Goal: Check status: Check status

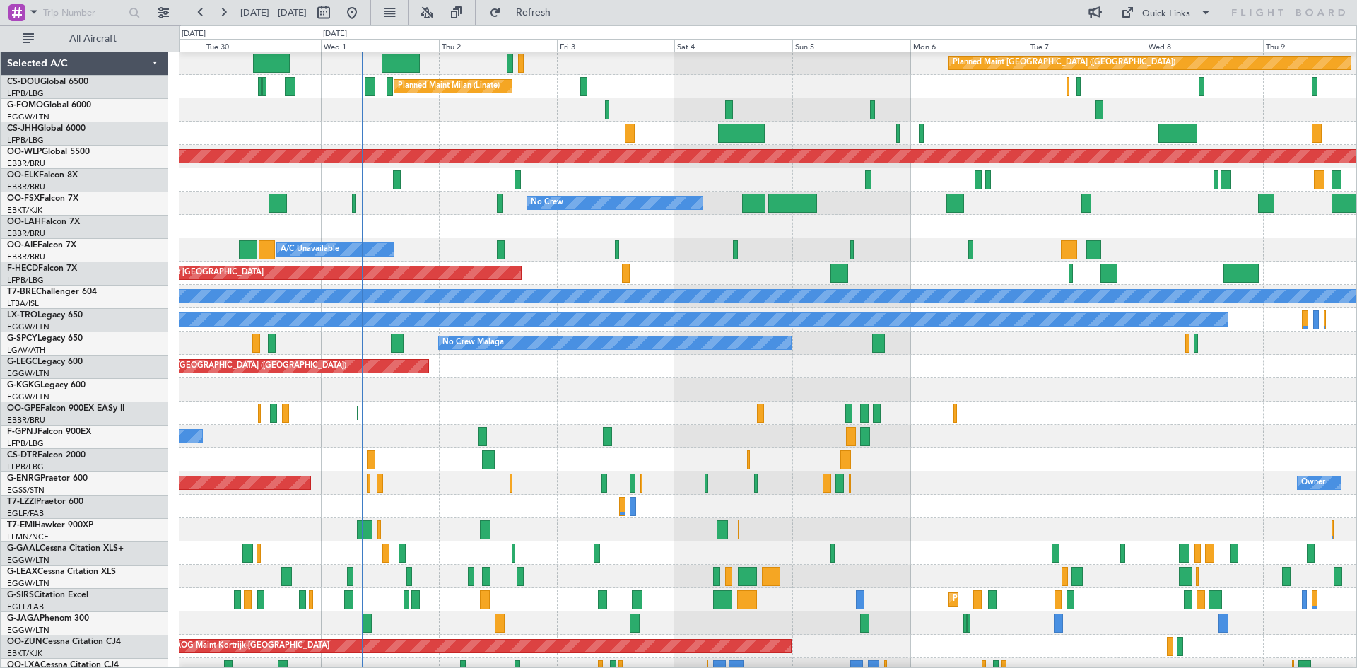
click at [349, 440] on div "A/C Unavailable [GEOGRAPHIC_DATA] ([GEOGRAPHIC_DATA])" at bounding box center [767, 436] width 1177 height 23
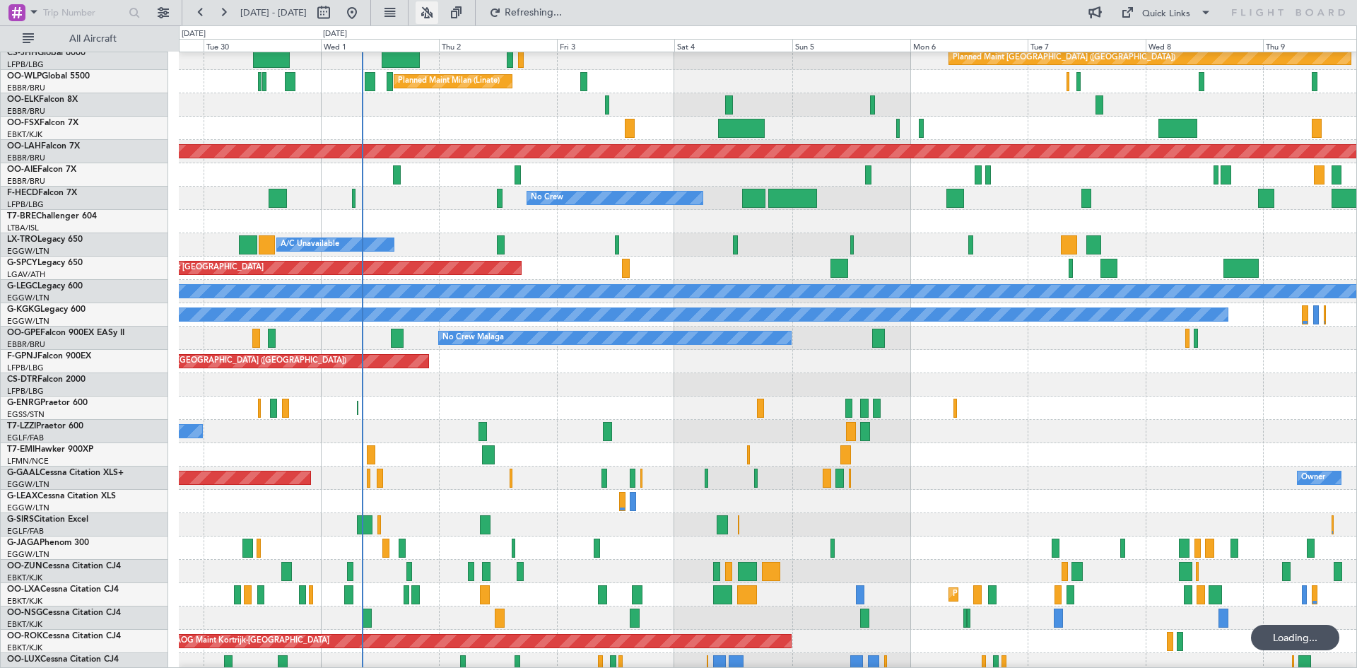
click at [438, 11] on button at bounding box center [426, 12] width 23 height 23
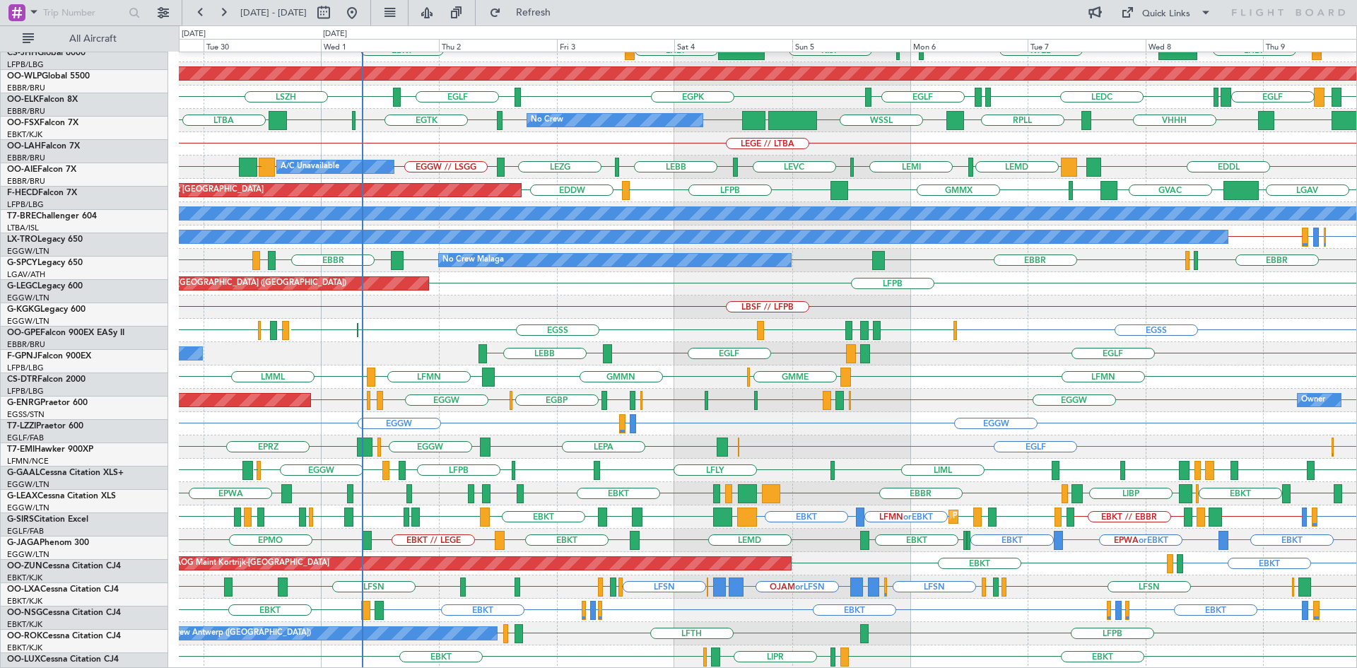
scroll to position [153, 0]
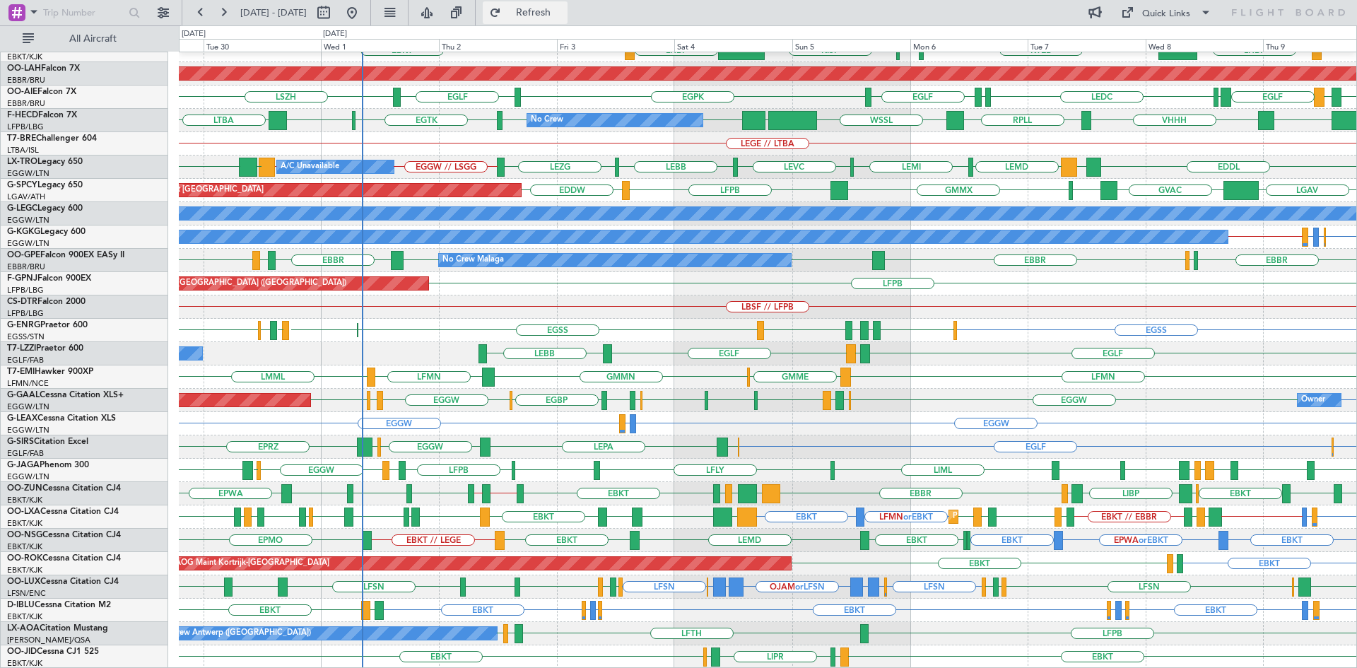
click at [554, 17] on span "Refresh" at bounding box center [533, 13] width 59 height 10
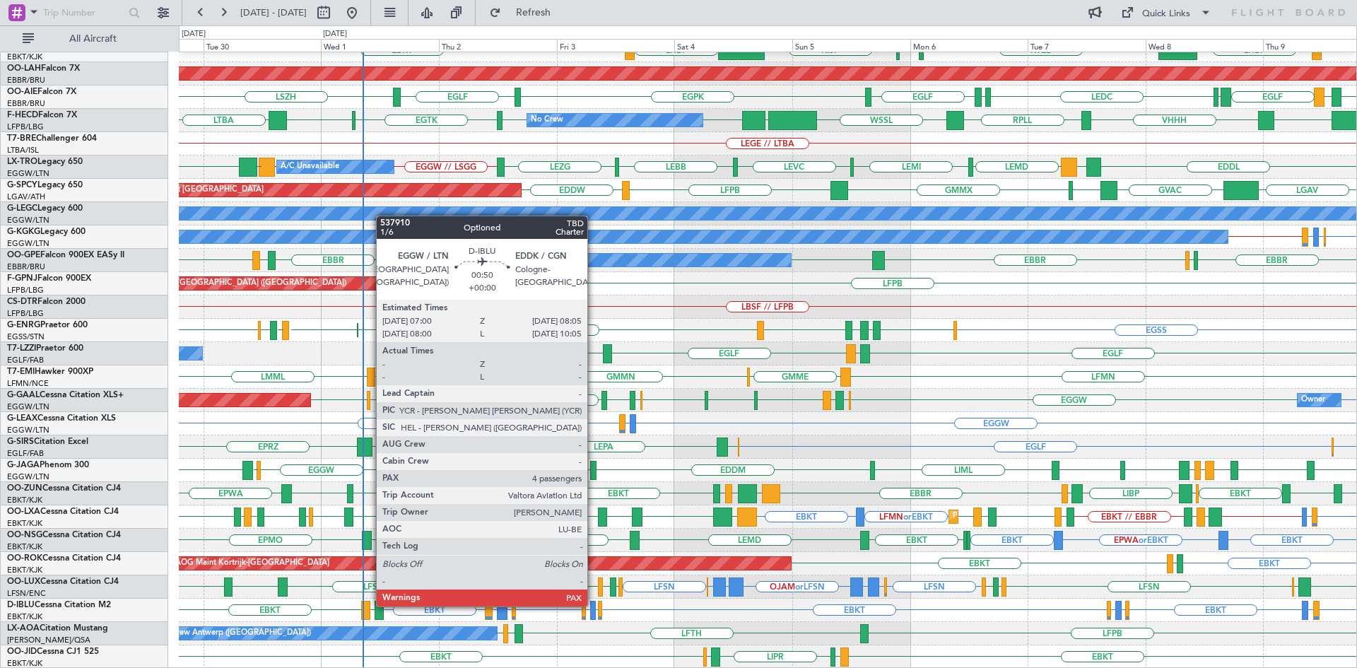
click at [594, 605] on div at bounding box center [593, 610] width 6 height 19
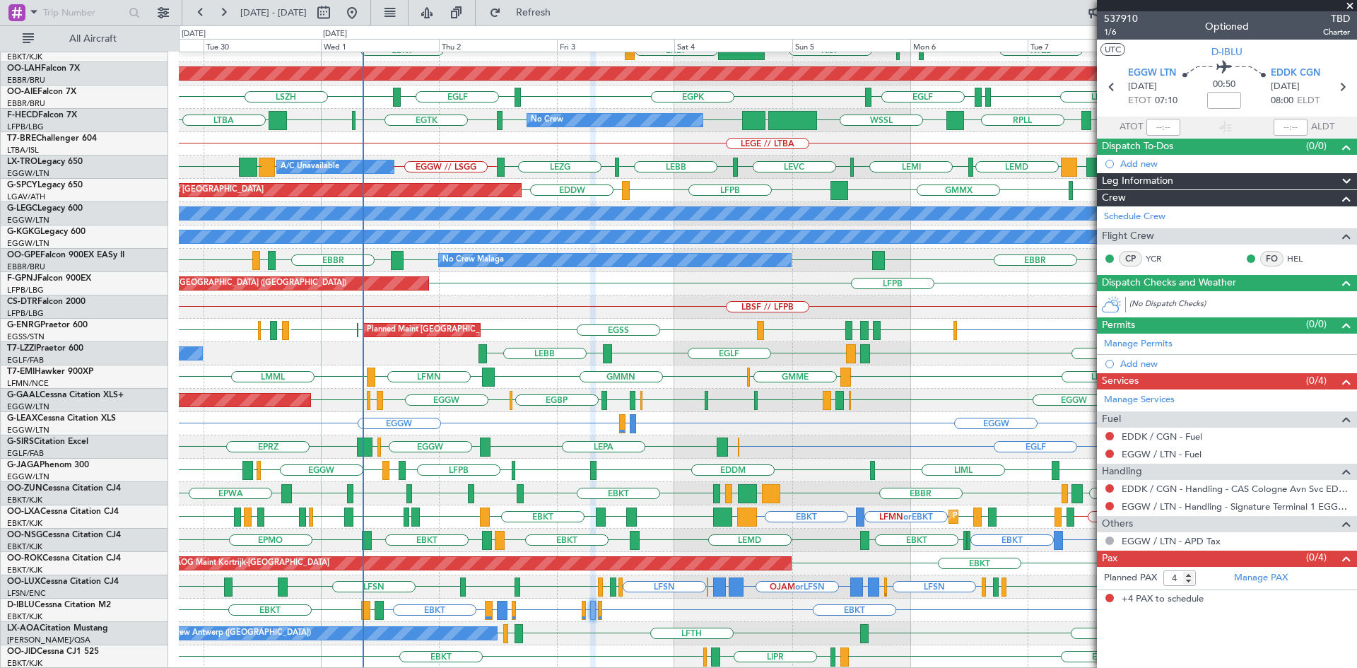
drag, startPoint x: 1350, startPoint y: 7, endPoint x: 1349, endPoint y: 15, distance: 7.8
click at [1350, 7] on span at bounding box center [1349, 6] width 14 height 13
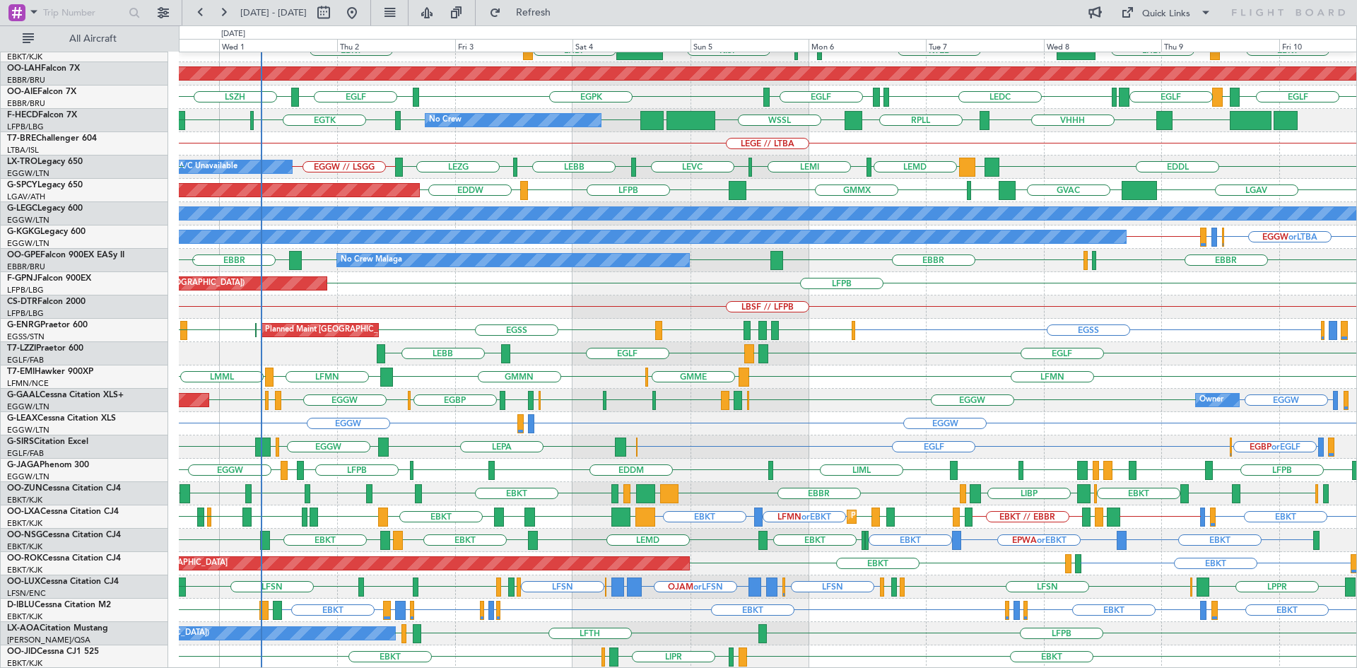
click at [829, 404] on div "EGGW EGBP EGGW EDDL EDDL EGGW EGLF LIMJ EGGW EGNT EGGW EGBP EGPF Planned Maint …" at bounding box center [767, 400] width 1177 height 23
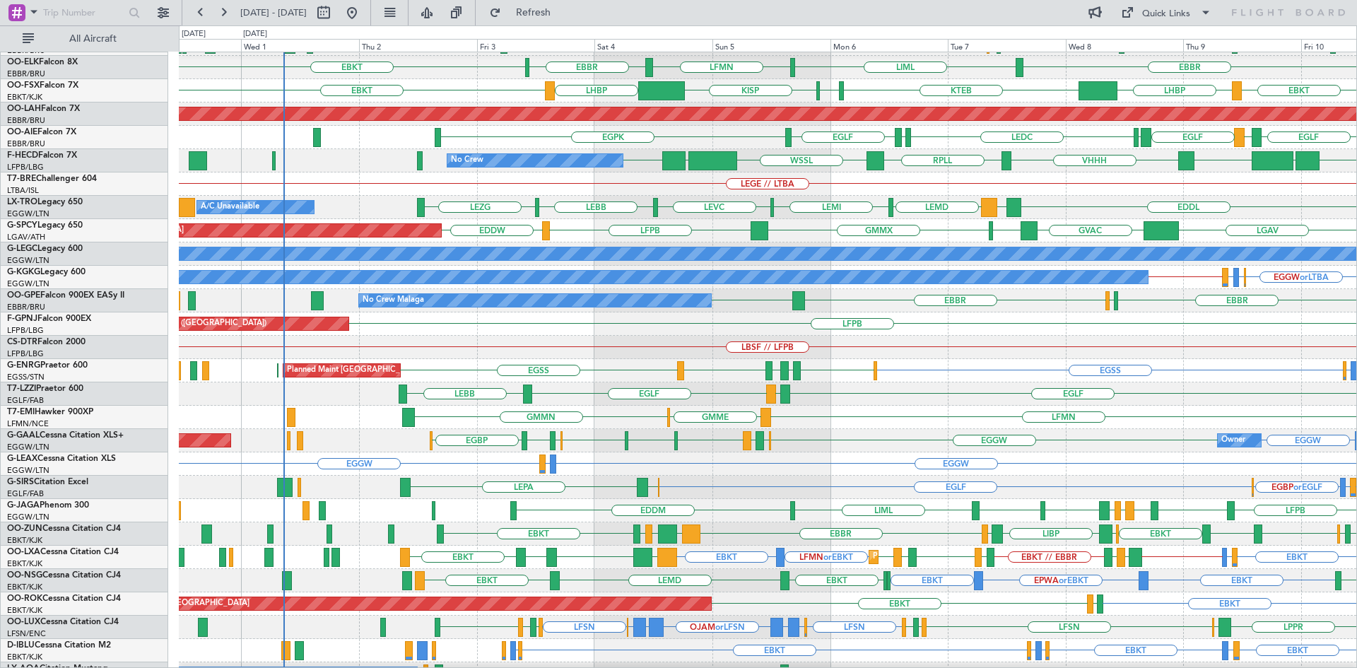
scroll to position [112, 0]
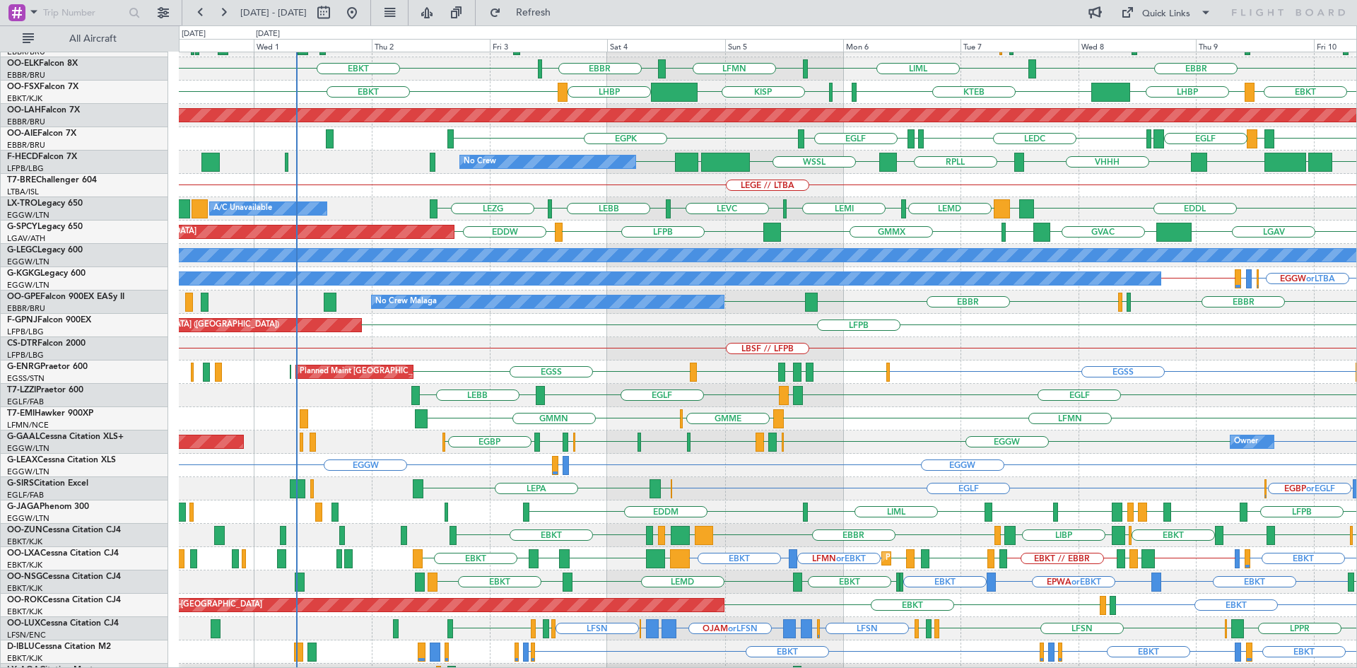
click at [787, 362] on div "EGSS EGSS EGLF EGPE EGLF EGPF Planned Maint London (Stansted) Planned Maint Lon…" at bounding box center [767, 371] width 1177 height 23
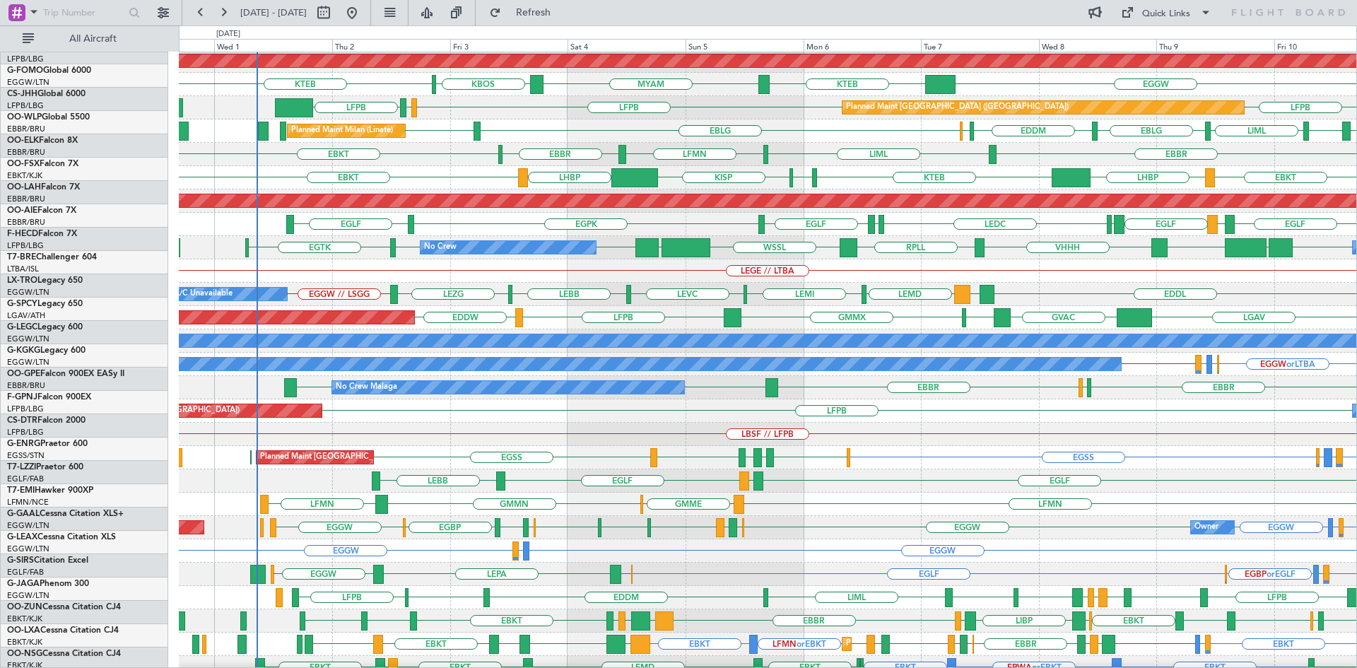
scroll to position [26, 0]
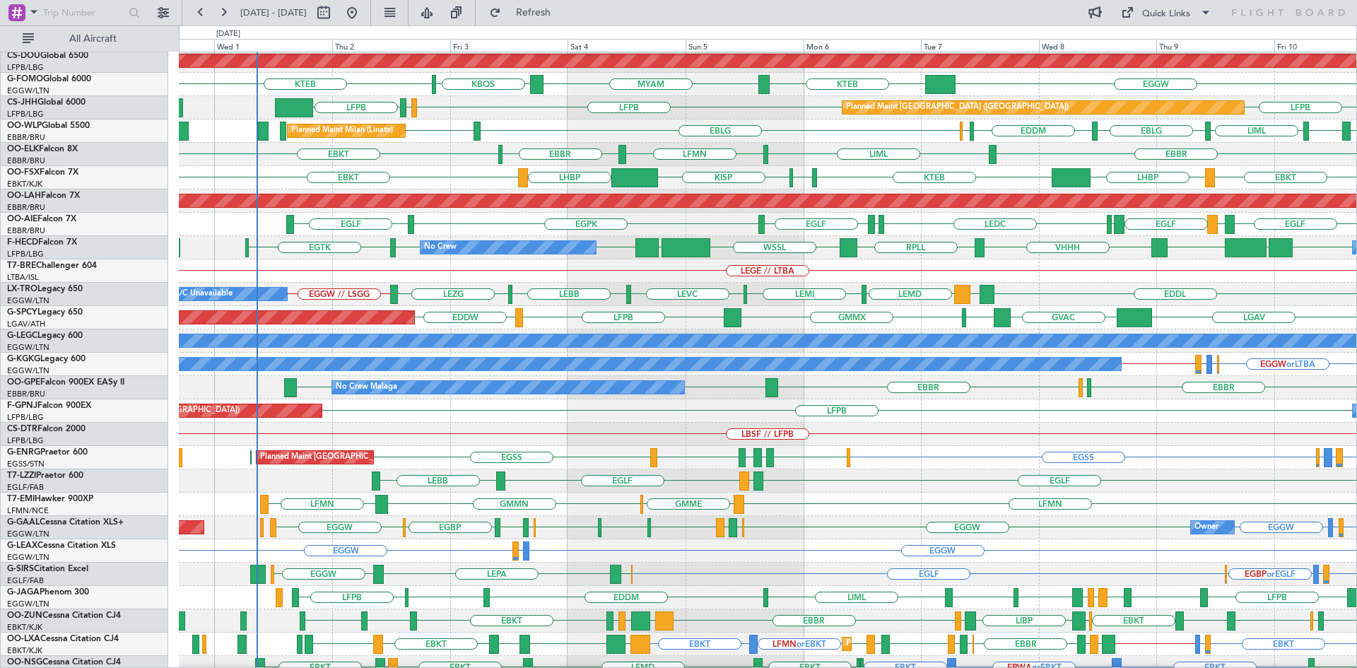
click at [608, 450] on div "Planned Maint London (Stansted) EGSS EGLF EGPE EGLF EGPF EGSS Planned Maint Lon…" at bounding box center [767, 457] width 1177 height 23
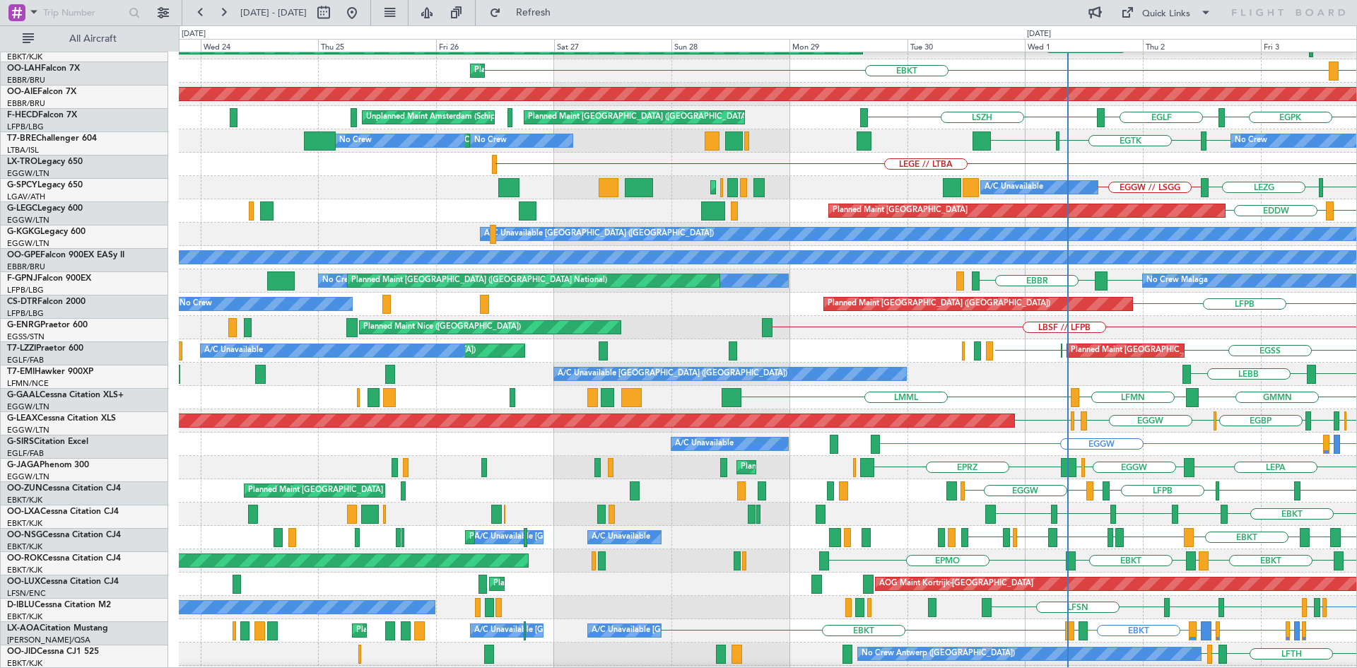
scroll to position [153, 0]
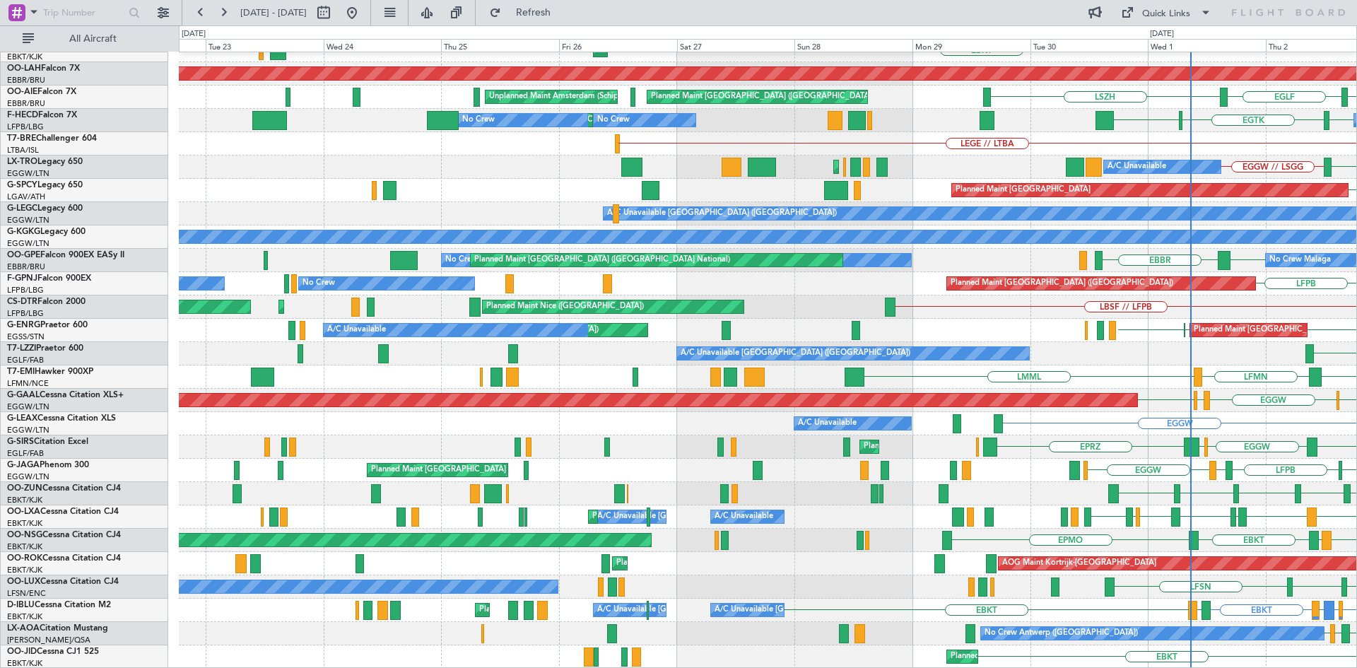
click at [1235, 296] on div "LBSF // LFPB Planned Maint Nice (Côte d'Azur Airport) Planned Maint Sofia AOG M…" at bounding box center [767, 306] width 1177 height 23
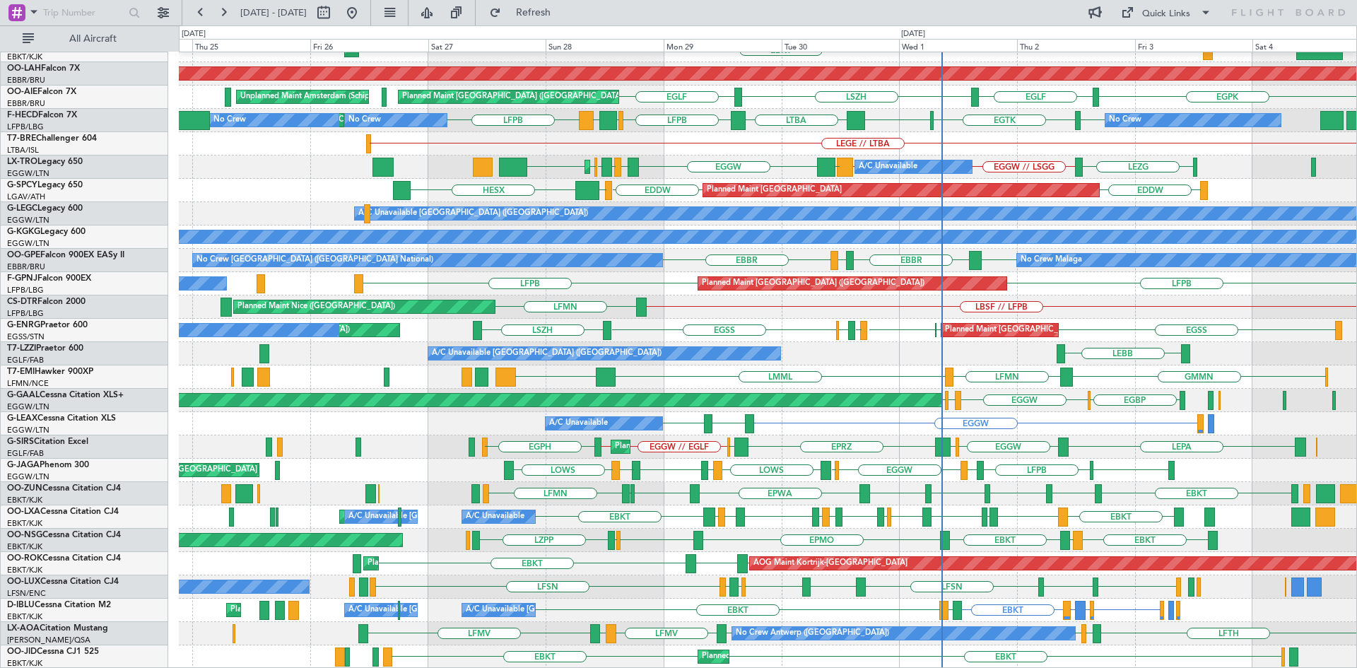
click at [794, 310] on div "EBKT Planned Maint Kortrijk-Wevelgem EBKT Planned Maint Kortrijk-Wevelgem Plann…" at bounding box center [767, 283] width 1177 height 769
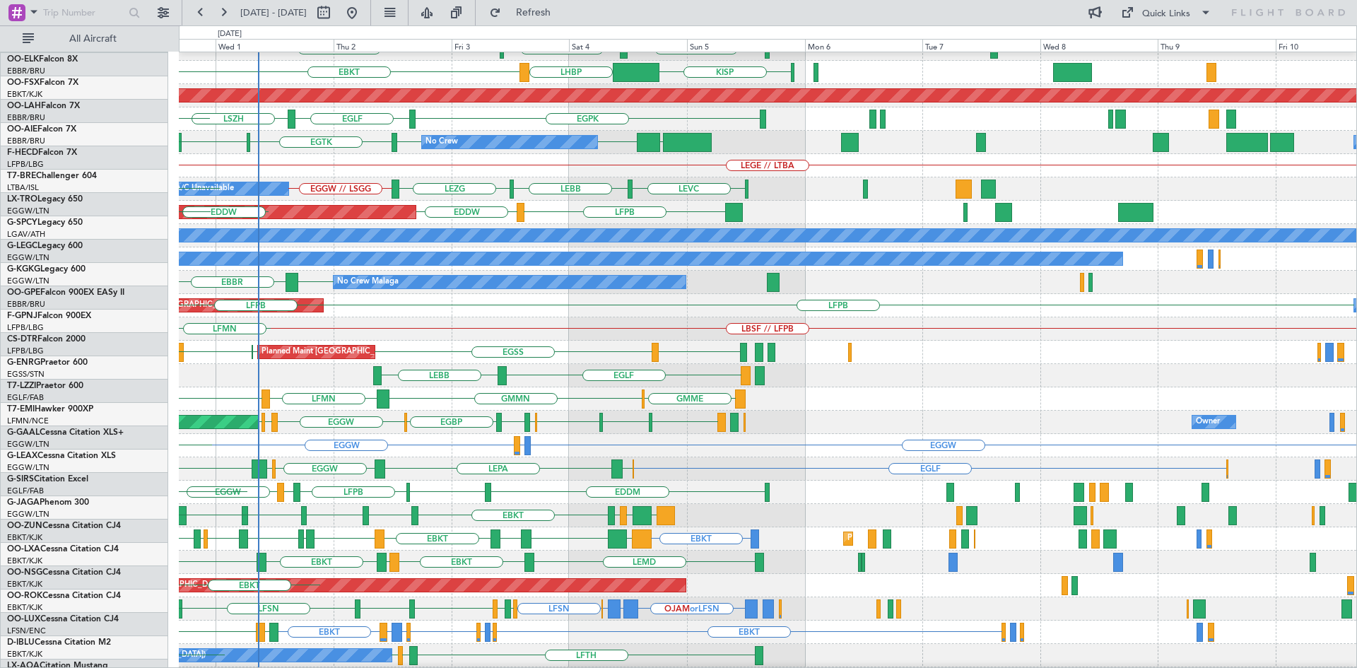
scroll to position [131, 0]
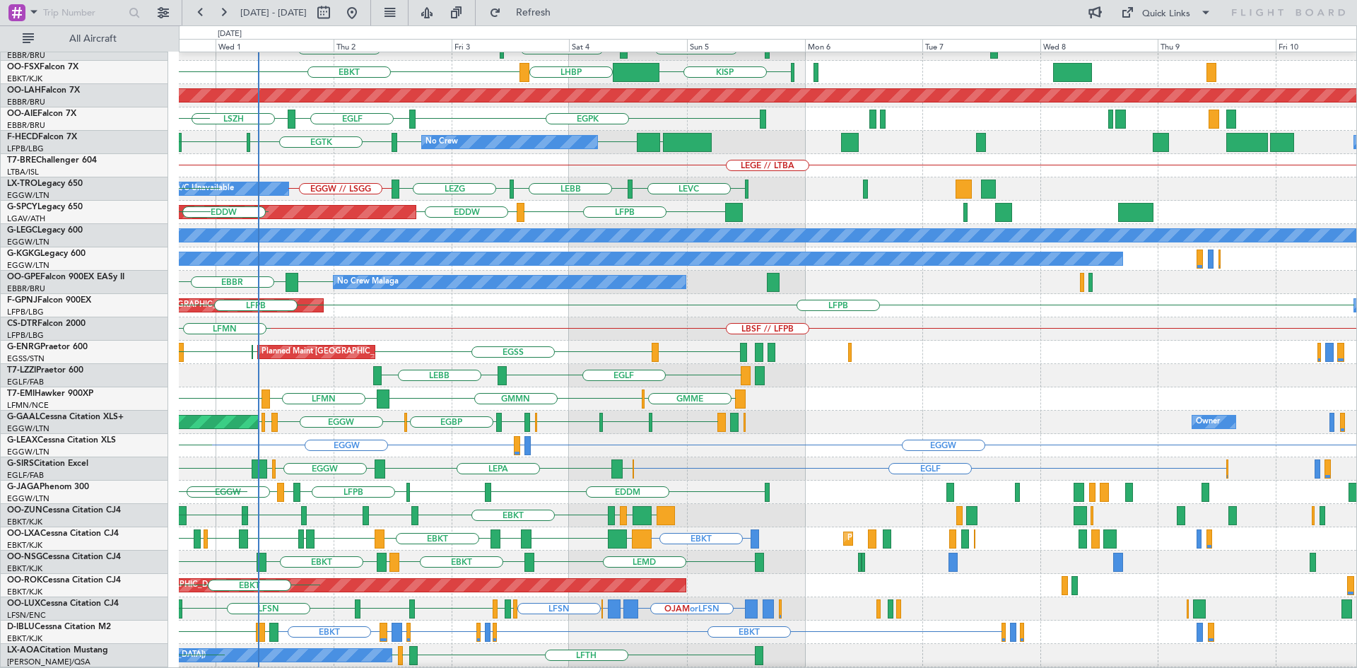
click at [110, 332] on div "Planned Maint Milan (Linate) EBLG LIML LIML EBLG LHDC EGWU ELLX LFPB EBBR EBLG …" at bounding box center [678, 346] width 1357 height 642
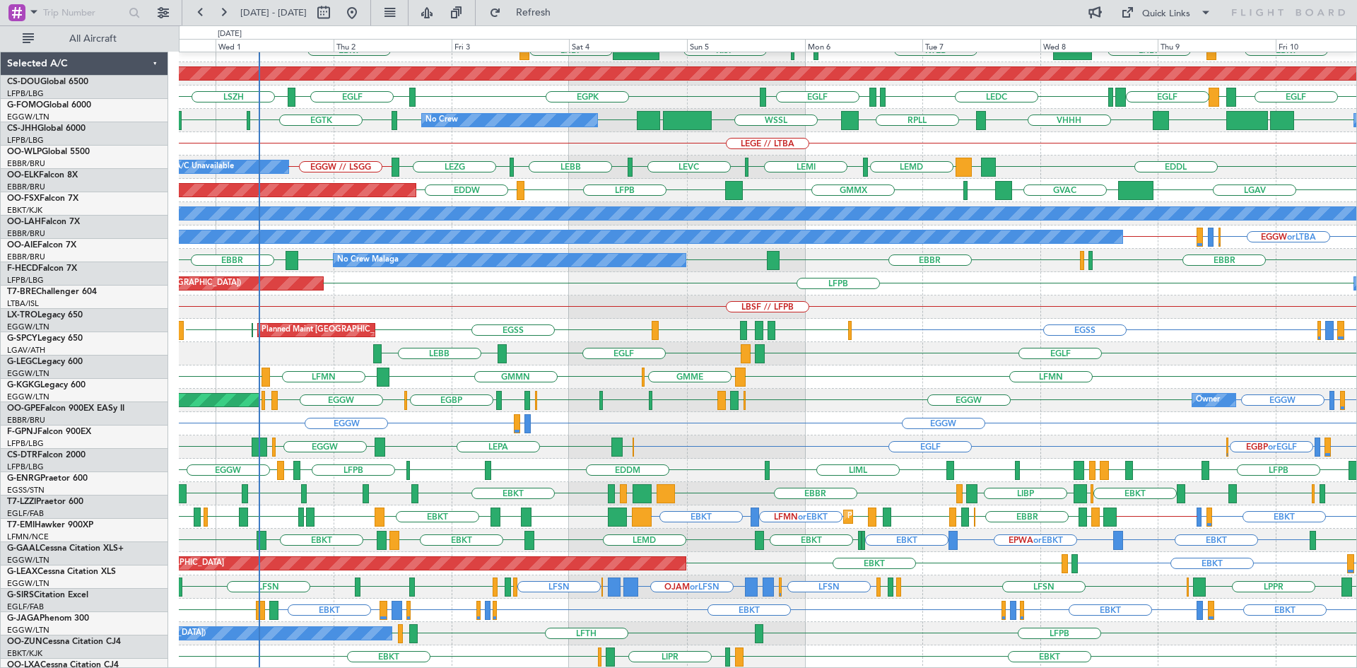
scroll to position [153, 0]
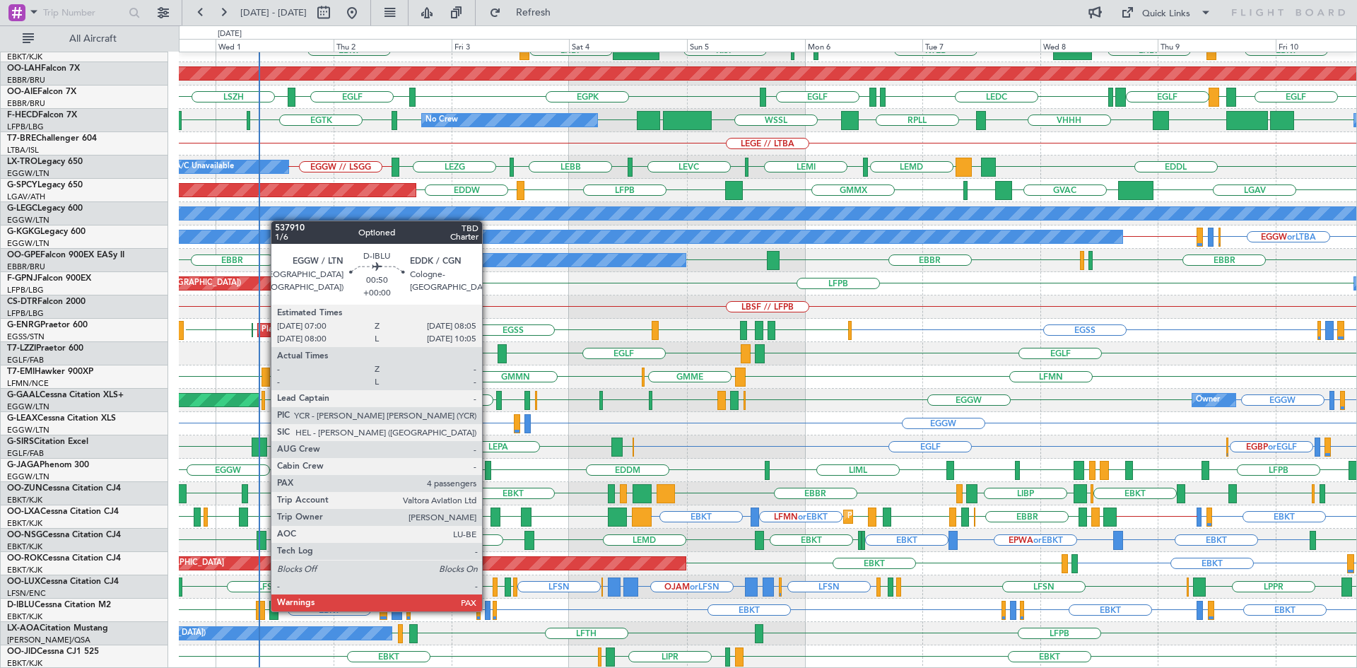
click at [488, 610] on div at bounding box center [488, 610] width 6 height 19
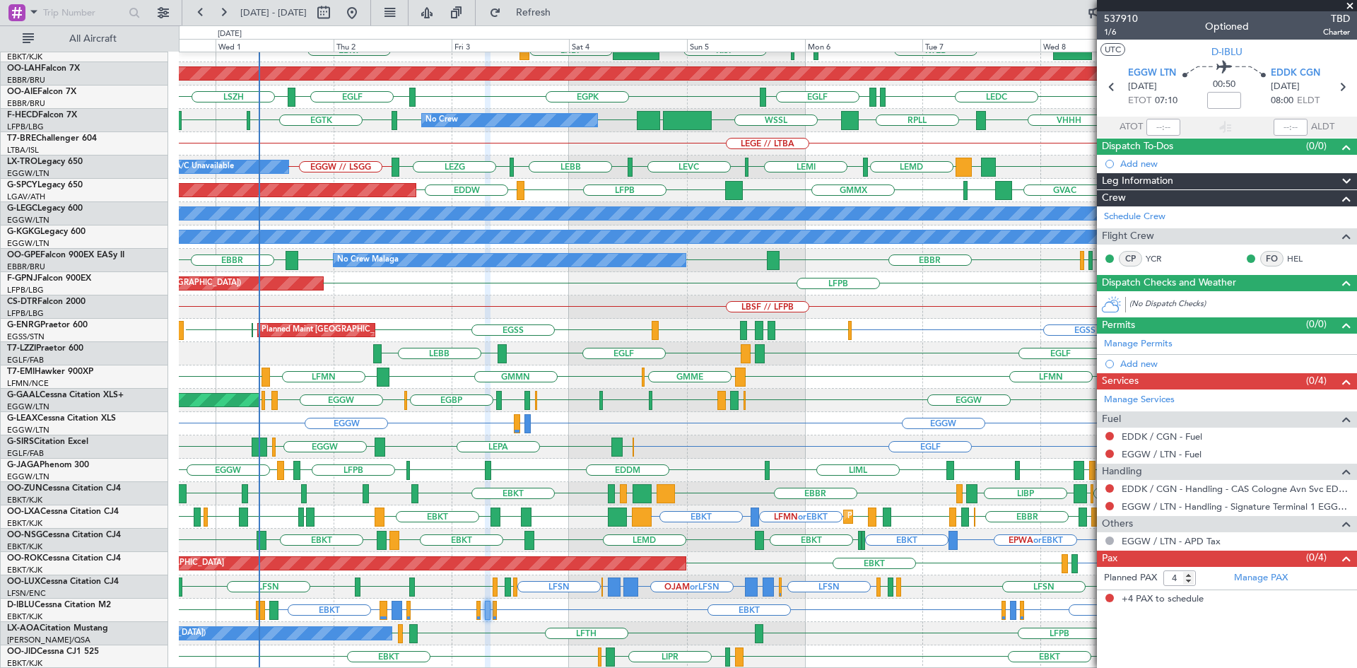
click at [1347, 6] on span at bounding box center [1349, 6] width 14 height 13
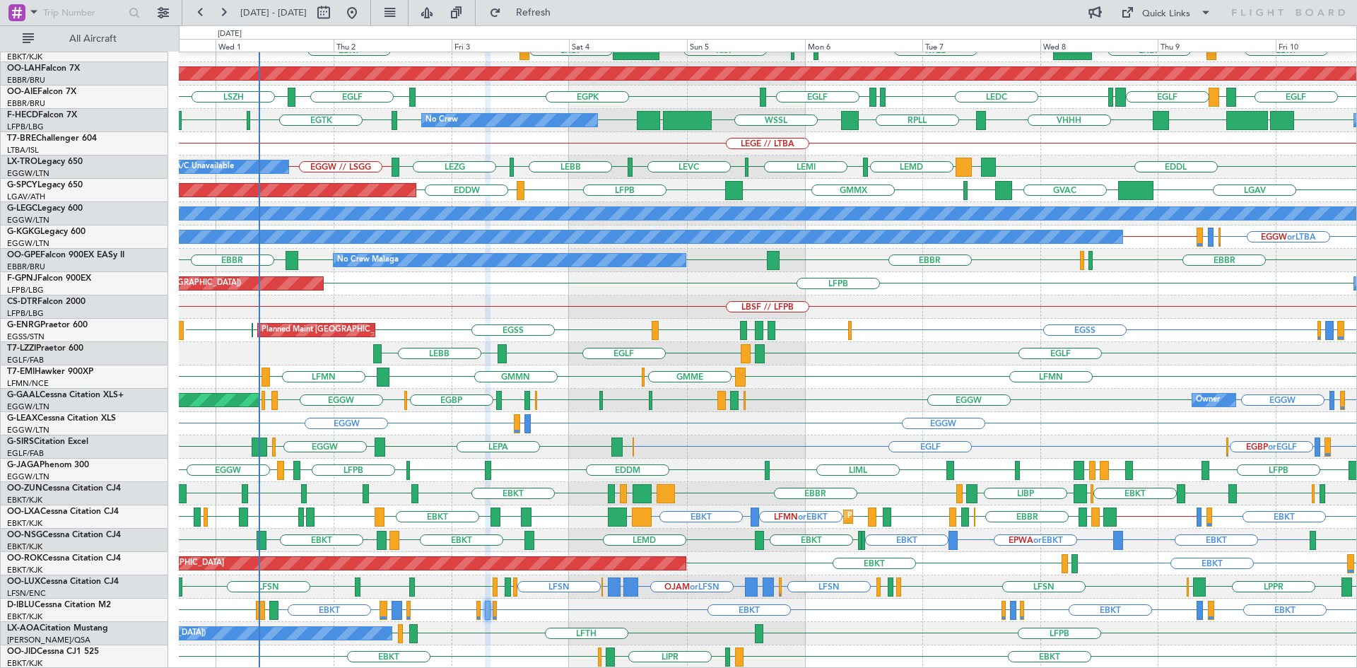
type input "0"
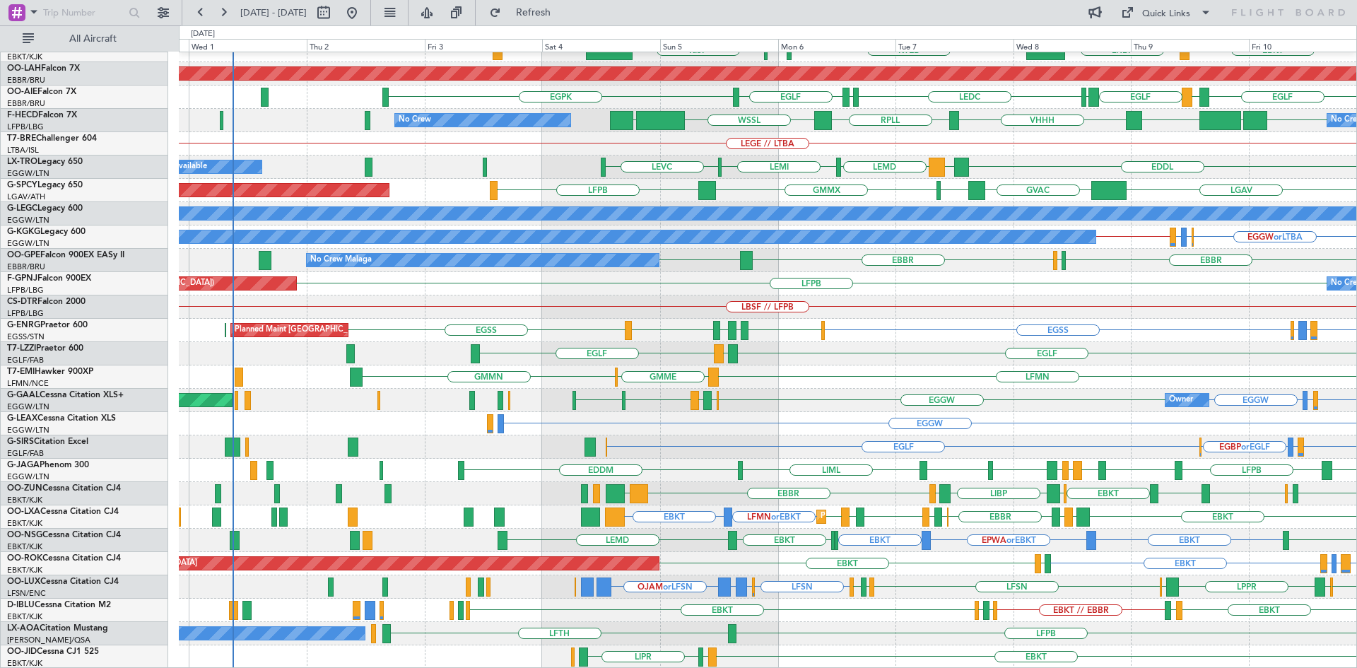
click at [1134, 444] on div "EBBR LIML LFMN Planned Maint Kortrijk-Wevelgem EBKT LHBP KTEB KPVD KISP LIMC Pl…" at bounding box center [767, 283] width 1177 height 769
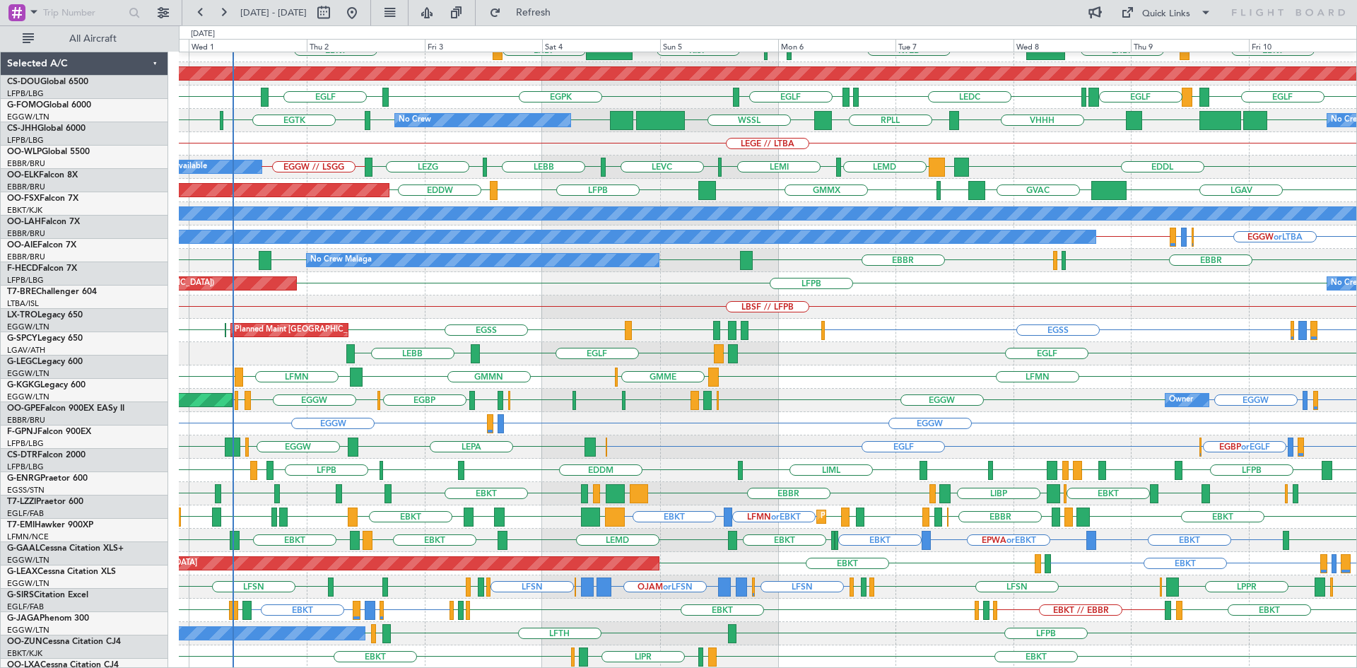
scroll to position [153, 0]
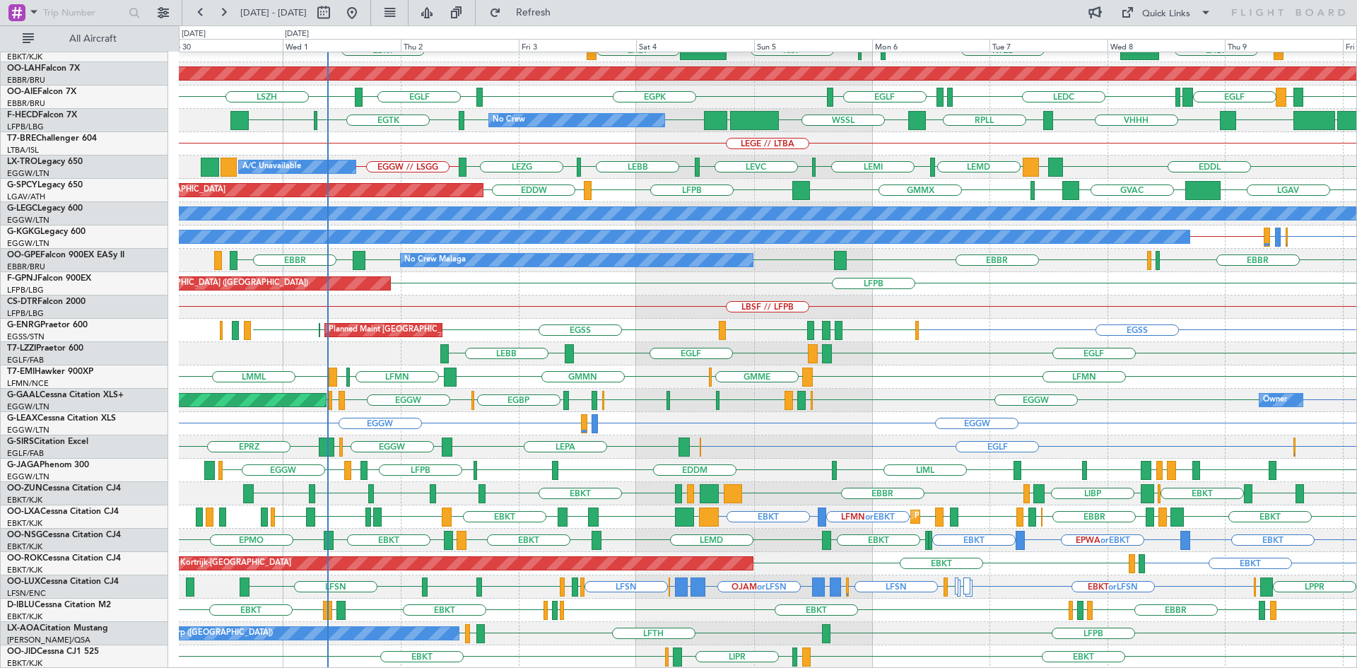
click at [839, 408] on div "EBBR LIML LFMN [GEOGRAPHIC_DATA] EBKT Planned Maint [GEOGRAPHIC_DATA]-[GEOGRAPH…" at bounding box center [767, 283] width 1177 height 769
click at [544, 13] on button "Refresh" at bounding box center [525, 12] width 85 height 23
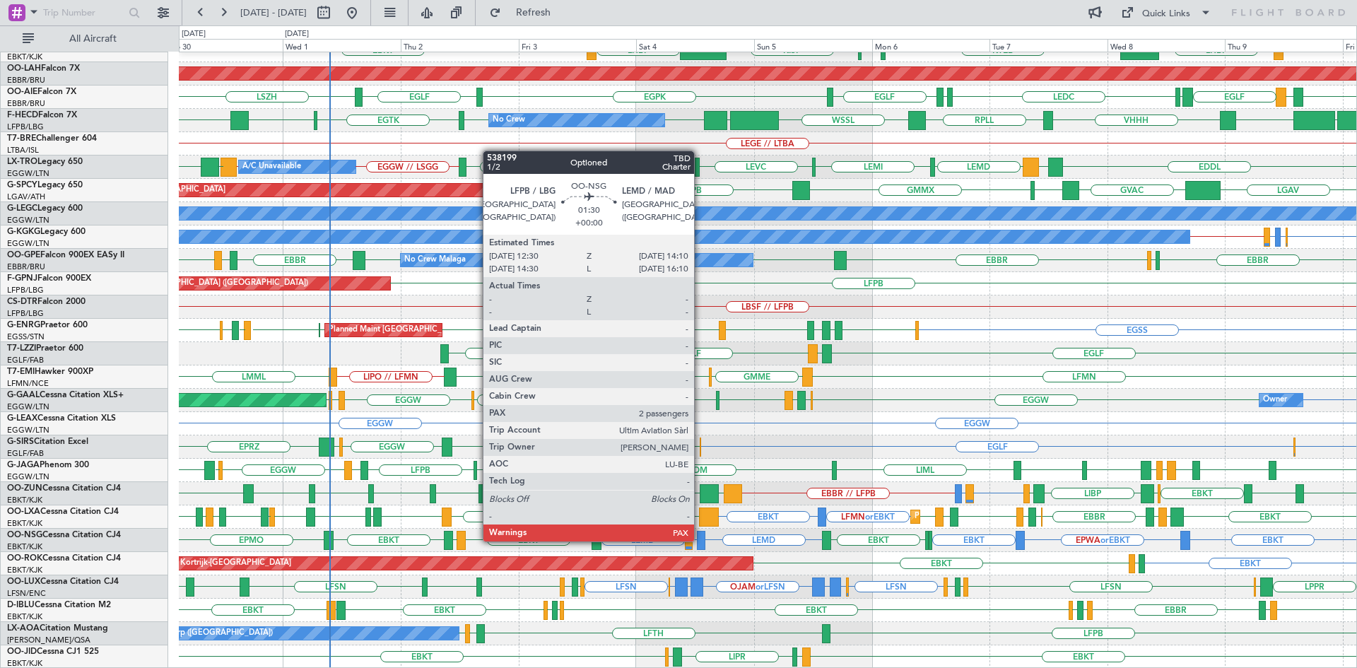
click at [700, 540] on div at bounding box center [701, 540] width 8 height 19
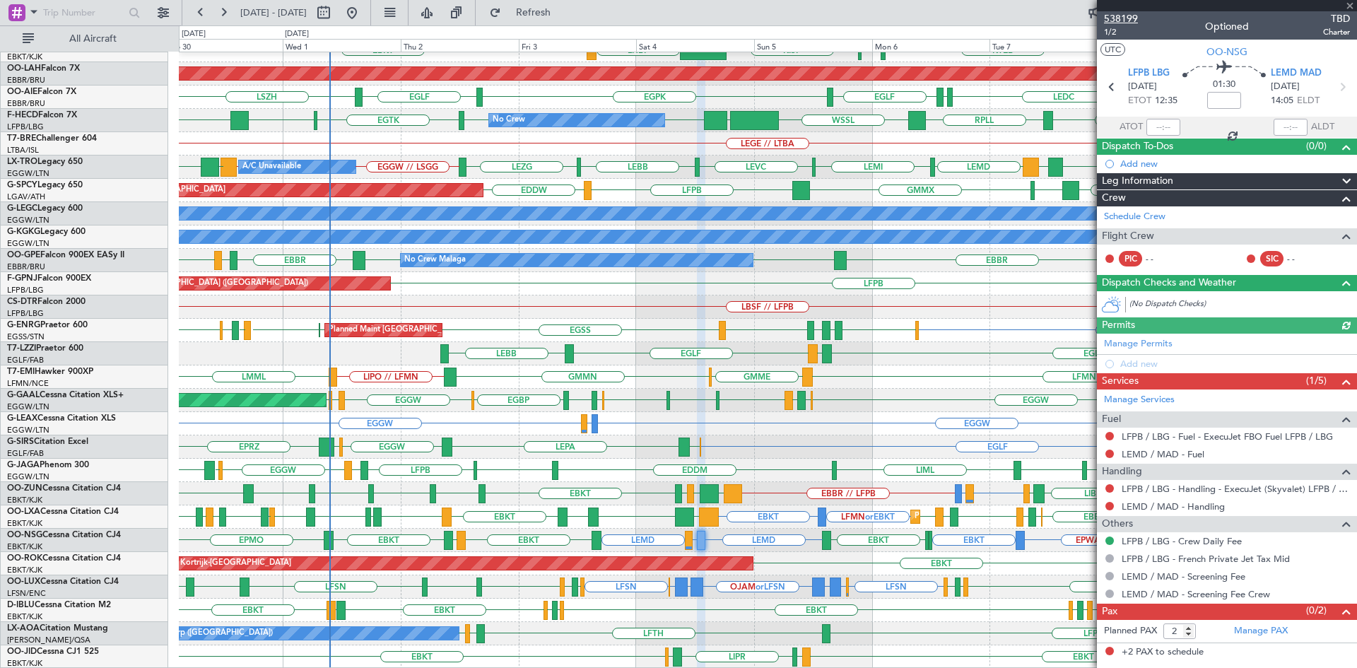
click at [1118, 18] on span "538199" at bounding box center [1121, 18] width 34 height 15
click at [1349, 8] on span at bounding box center [1349, 6] width 14 height 13
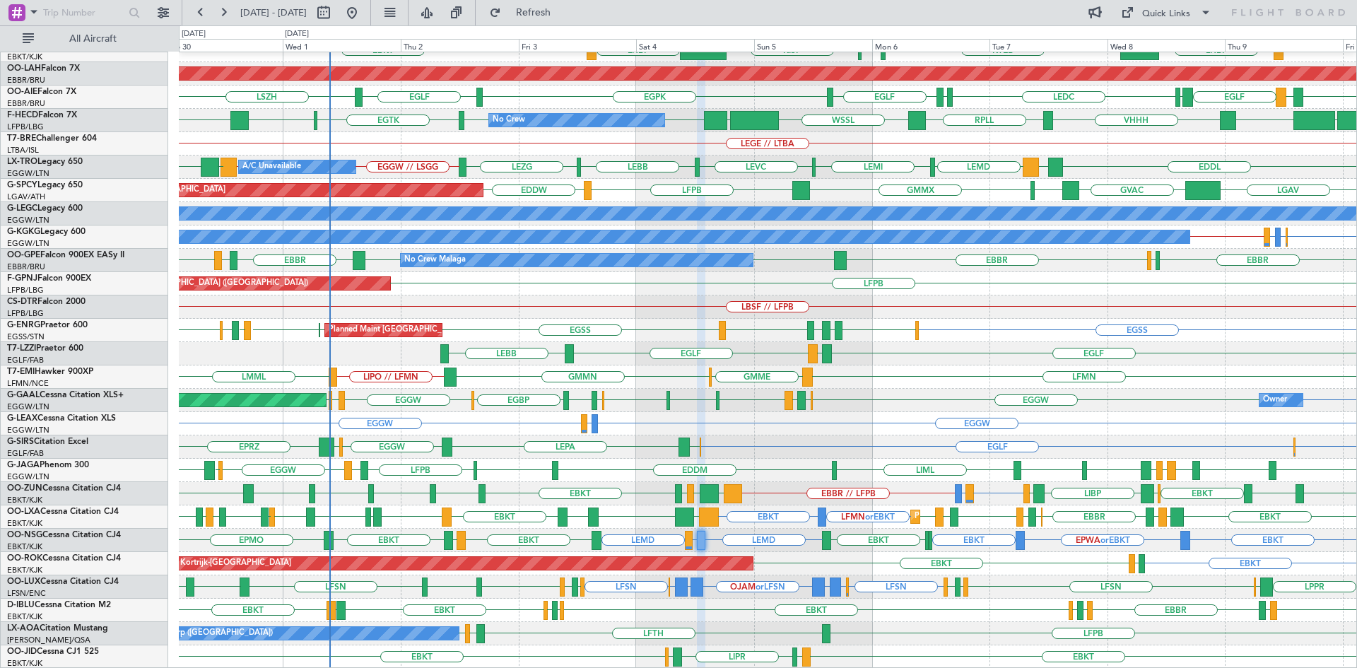
type input "0"
click at [548, 11] on button "Refresh" at bounding box center [525, 12] width 85 height 23
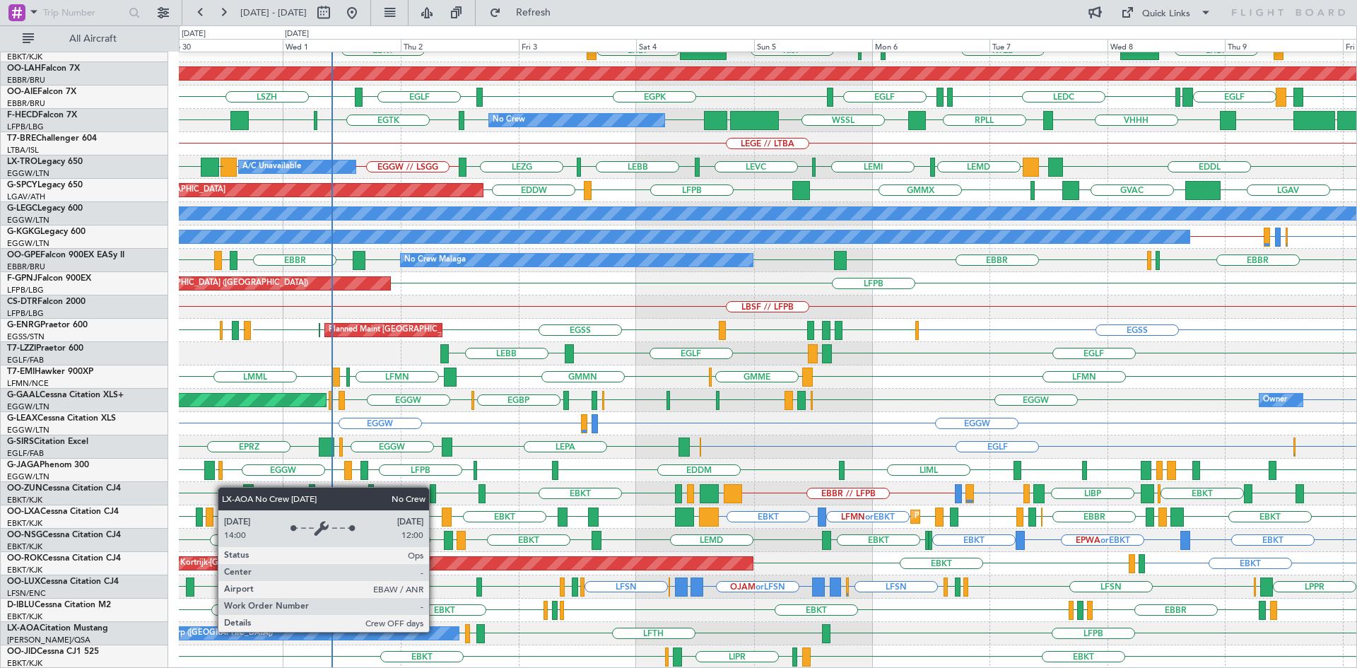
click at [435, 631] on div "No Crew Antwerp ([GEOGRAPHIC_DATA])" at bounding box center [287, 633] width 343 height 13
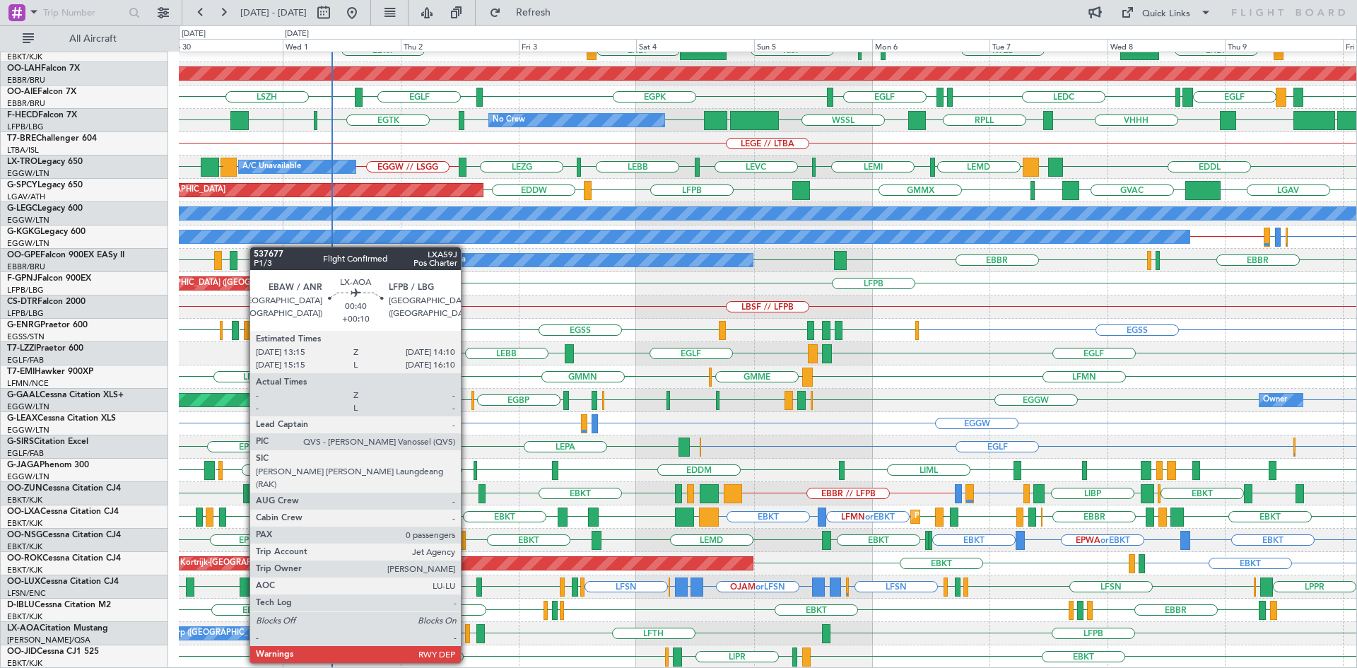
click at [467, 636] on div at bounding box center [467, 633] width 5 height 19
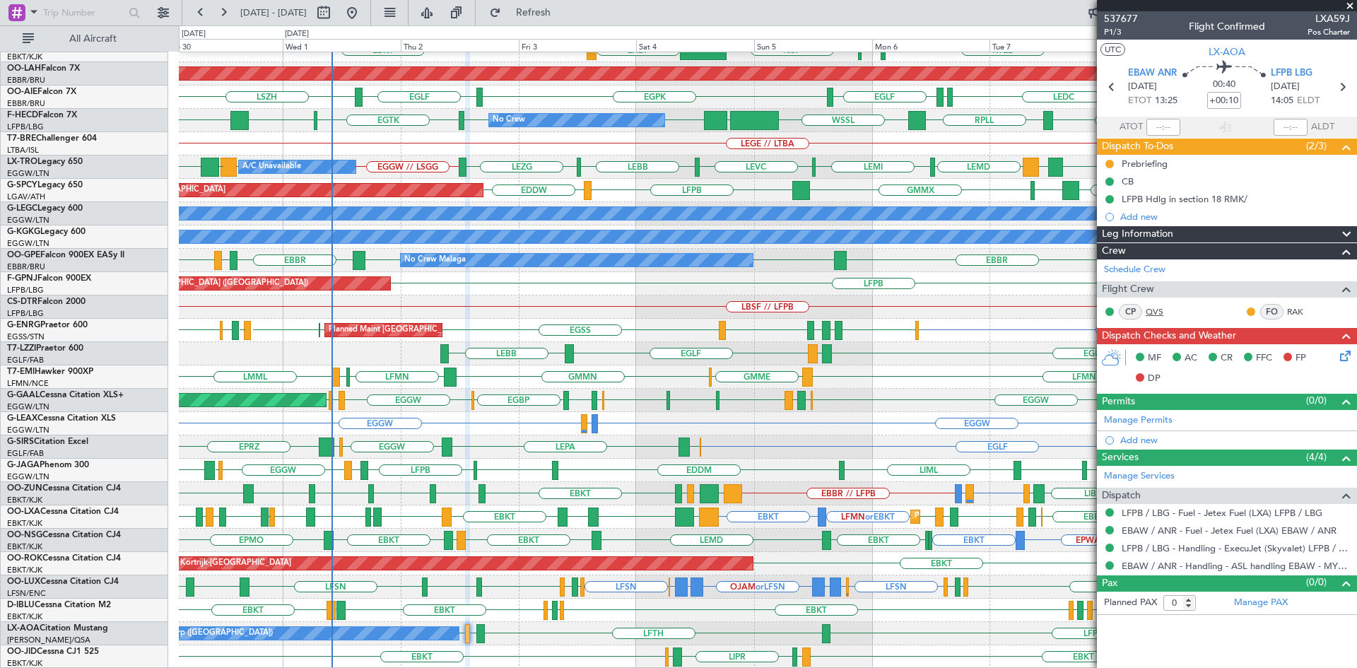
click at [1156, 310] on link "QVS" at bounding box center [1161, 311] width 32 height 13
click at [1349, 3] on span at bounding box center [1349, 6] width 14 height 13
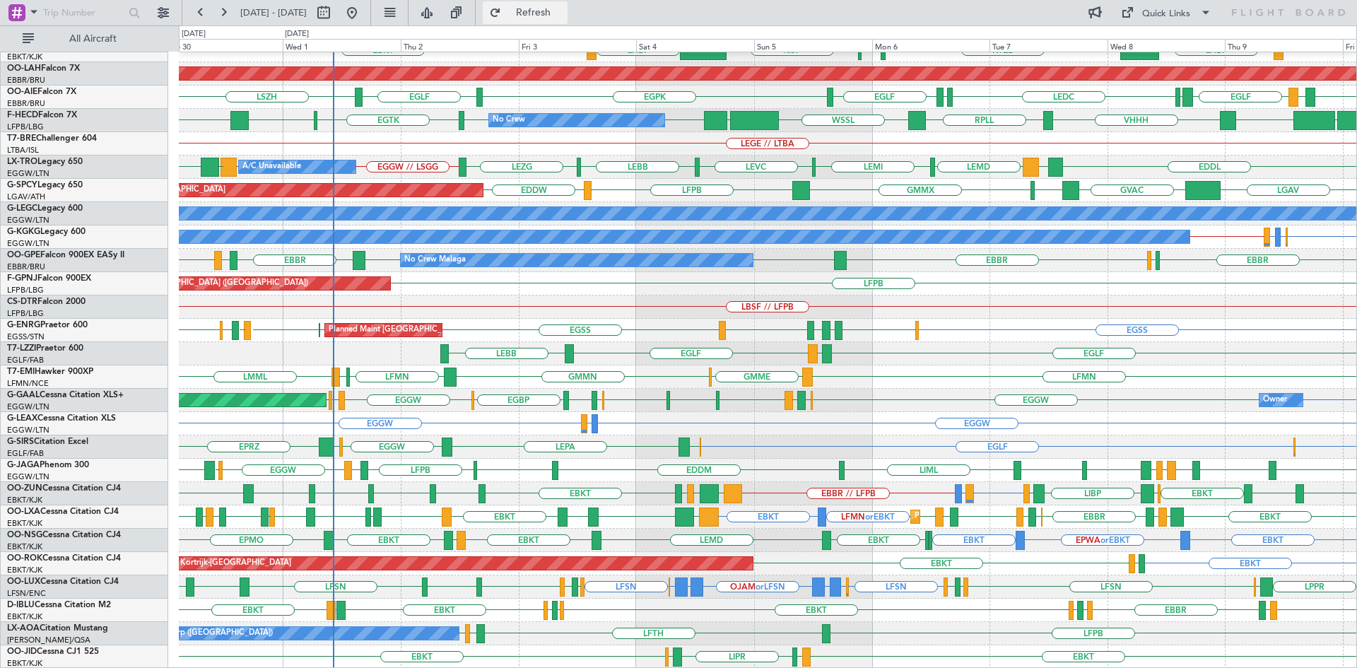
click at [557, 11] on span "Refresh" at bounding box center [533, 13] width 59 height 10
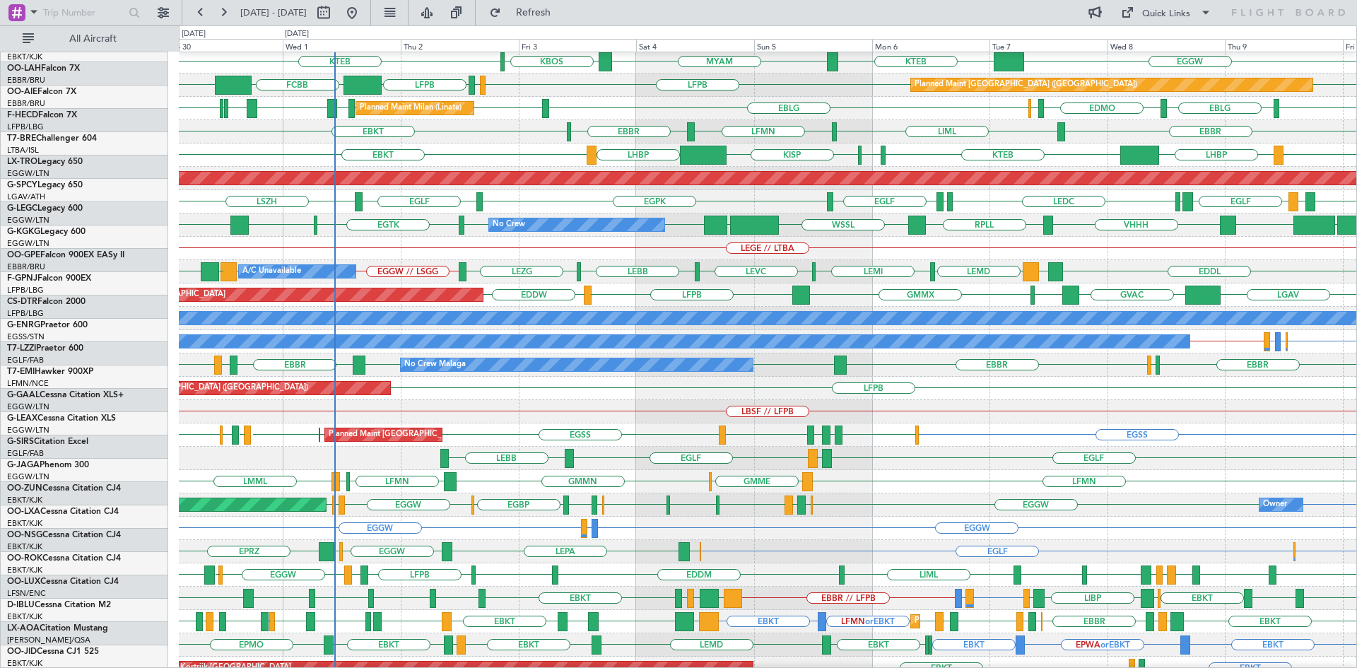
scroll to position [0, 0]
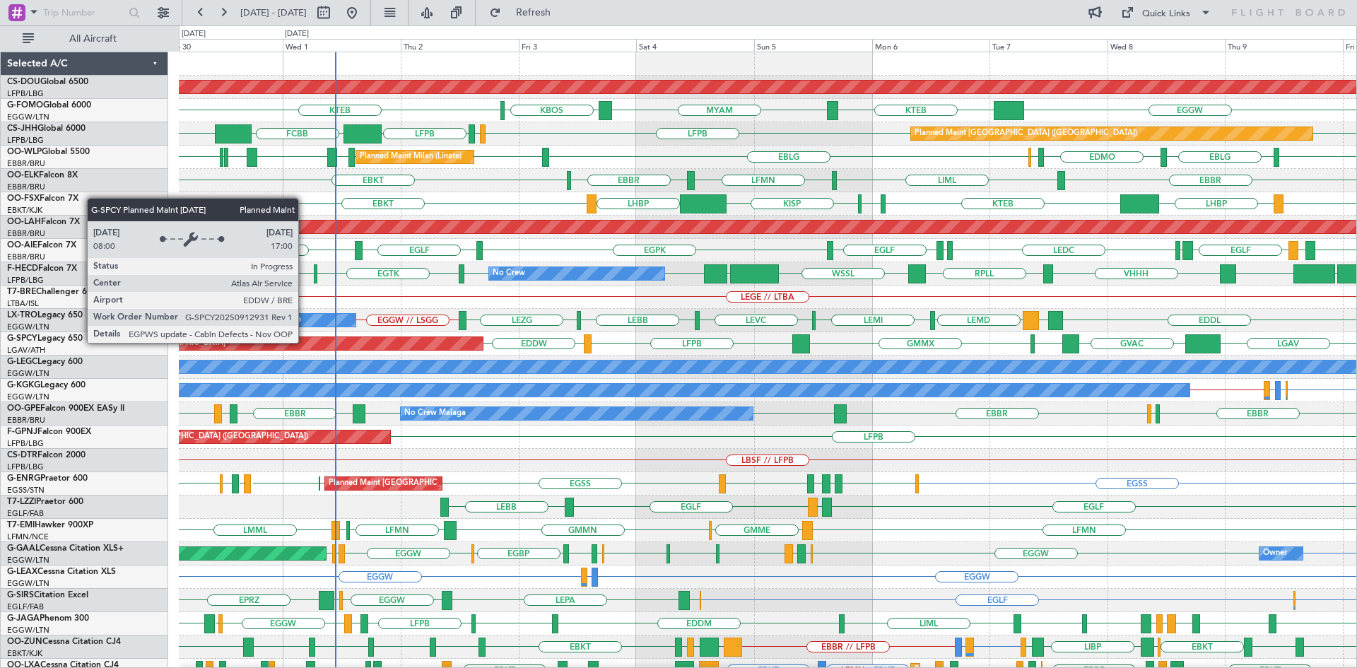
click at [305, 342] on div "Planned Maint [GEOGRAPHIC_DATA]" at bounding box center [285, 343] width 396 height 13
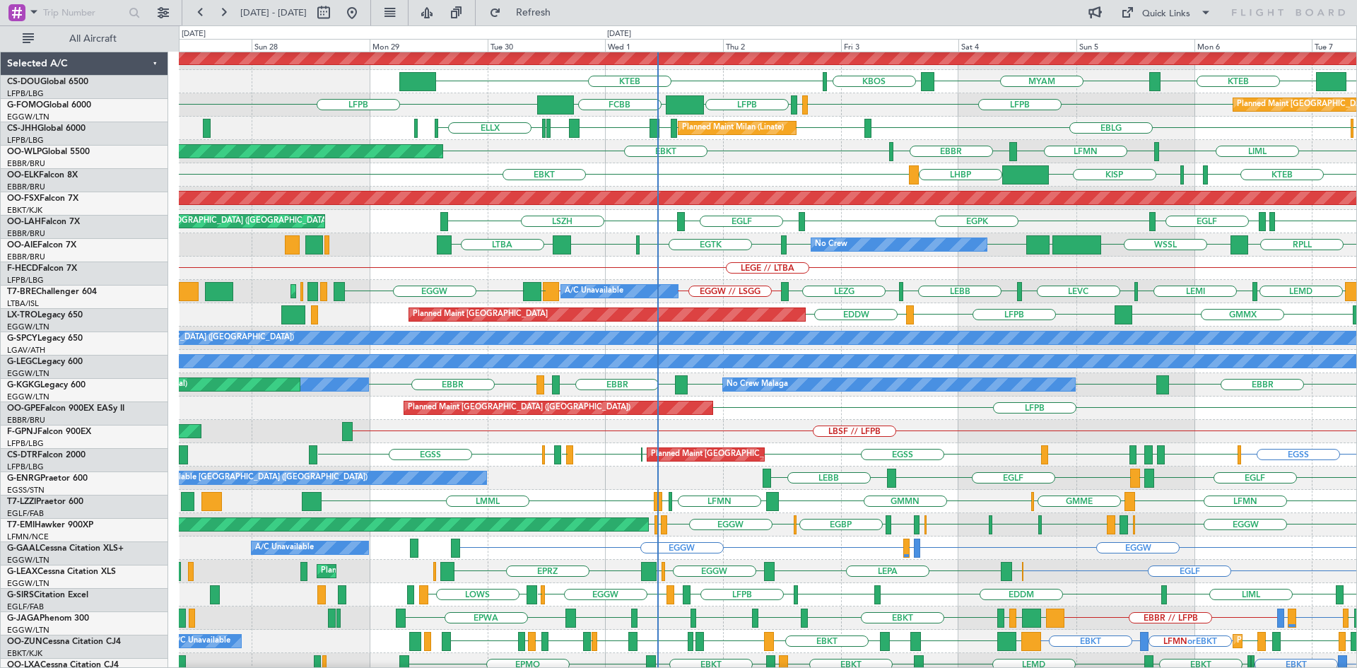
scroll to position [36, 0]
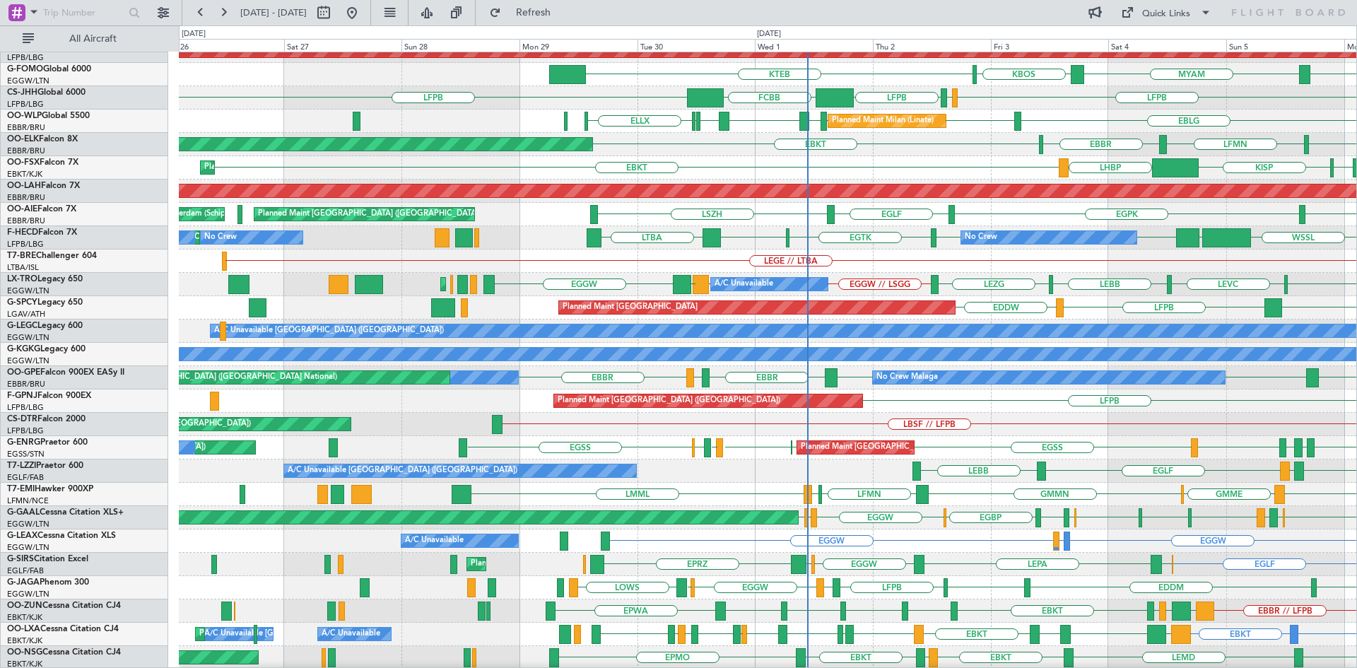
click at [818, 268] on div "LEGE // LTBA" at bounding box center [767, 260] width 1177 height 23
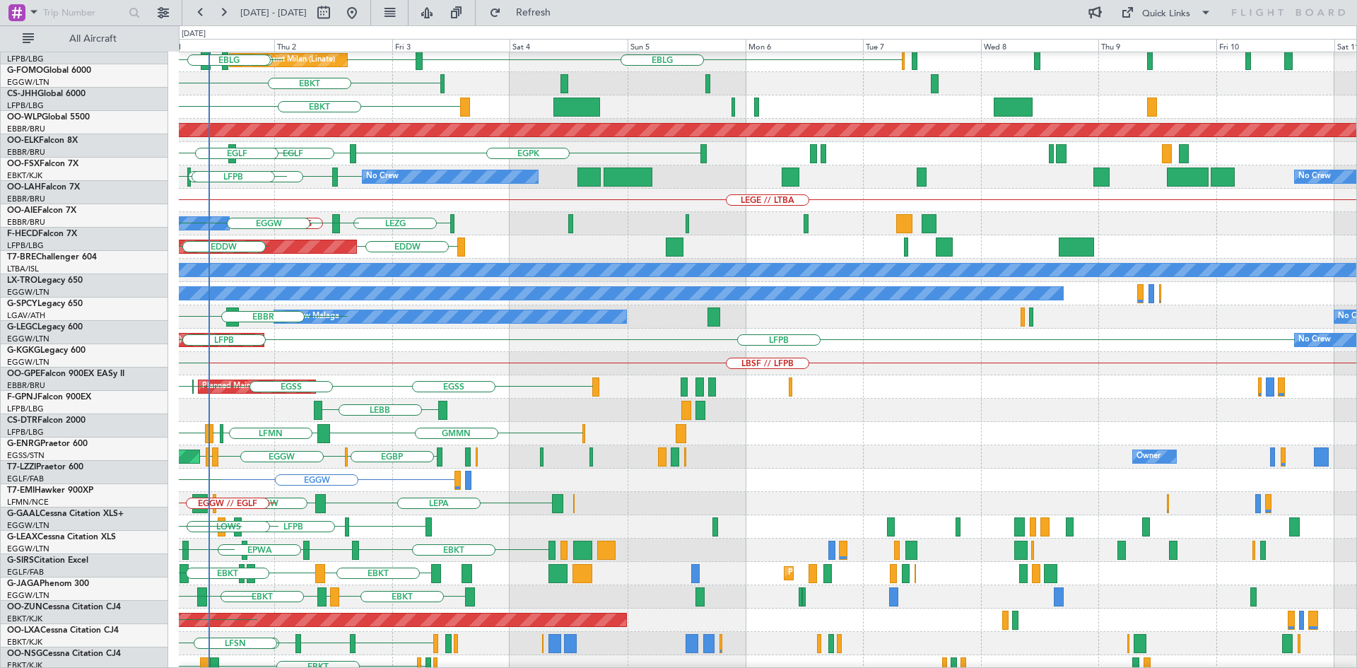
scroll to position [97, 0]
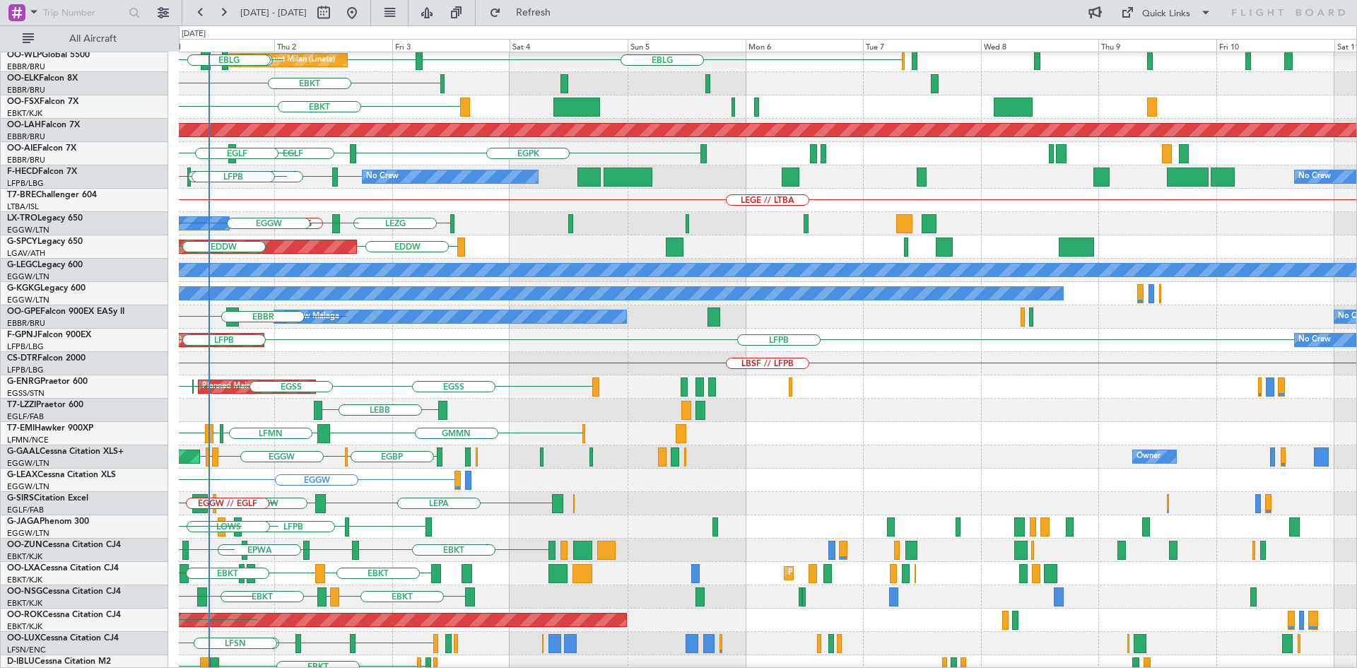
click at [0, 249] on html "[DATE] - [DATE] Refresh Quick Links All Aircraft LFPB EGGW LFPB FCBB Planned Ma…" at bounding box center [678, 334] width 1357 height 668
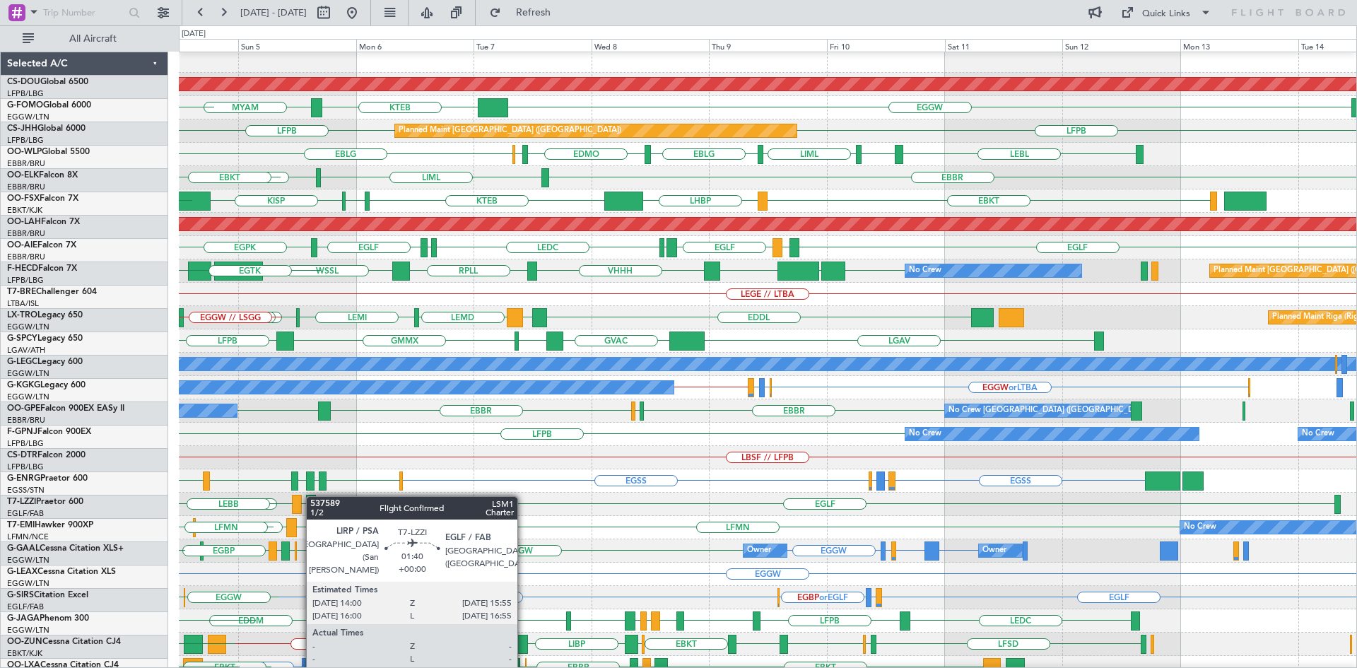
scroll to position [3, 0]
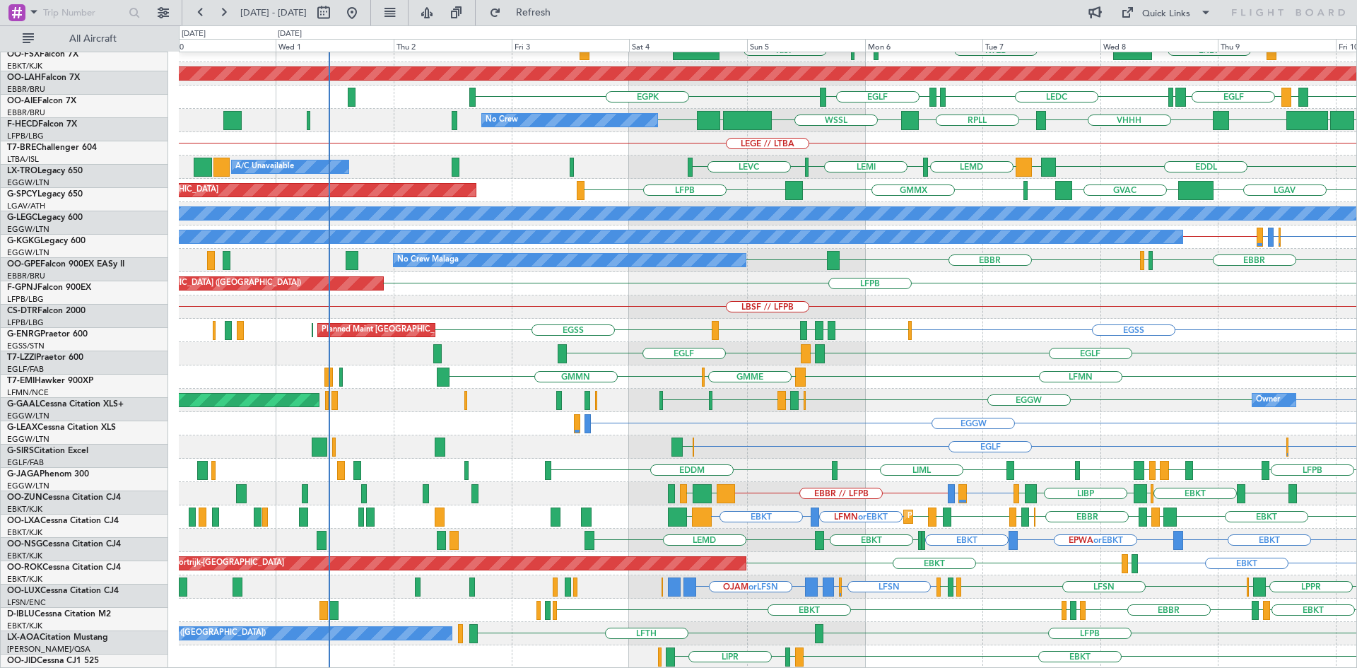
scroll to position [153, 0]
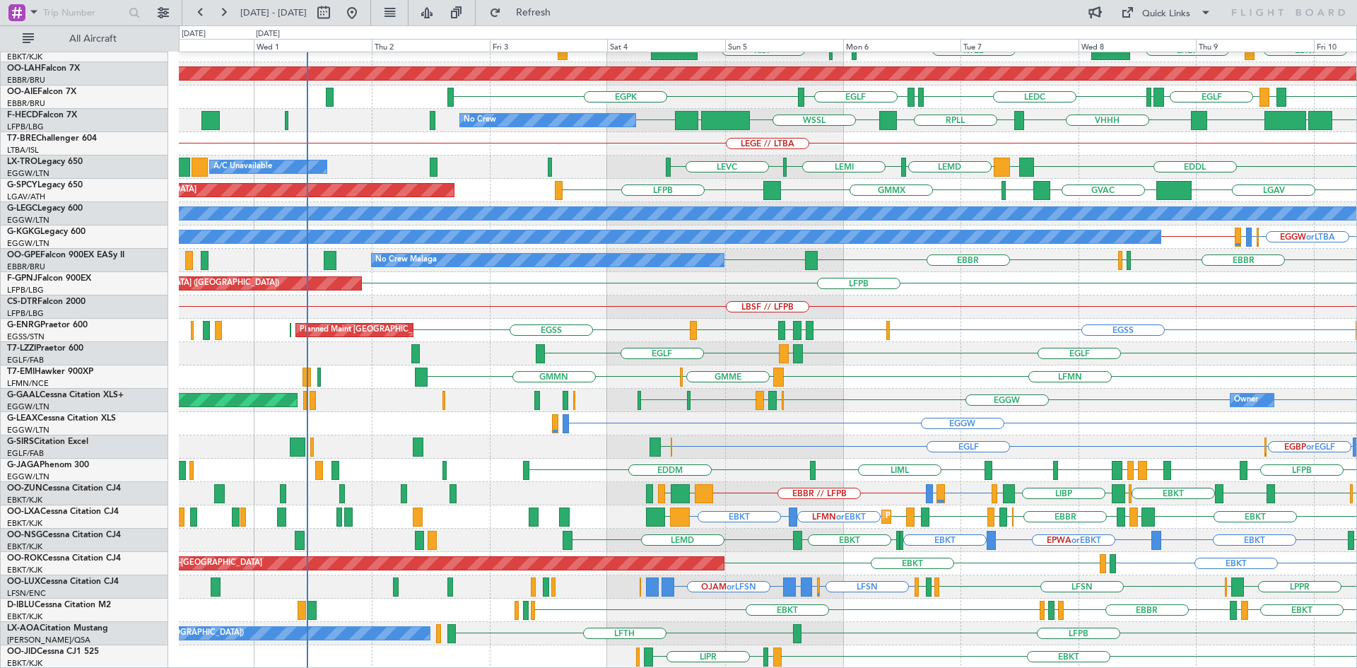
click at [951, 389] on div "EBBR LIML LFMN Planned Maint Kortrijk-Wevelgem KTEB KPVD KISP LHBP EBKT Planned…" at bounding box center [767, 283] width 1177 height 769
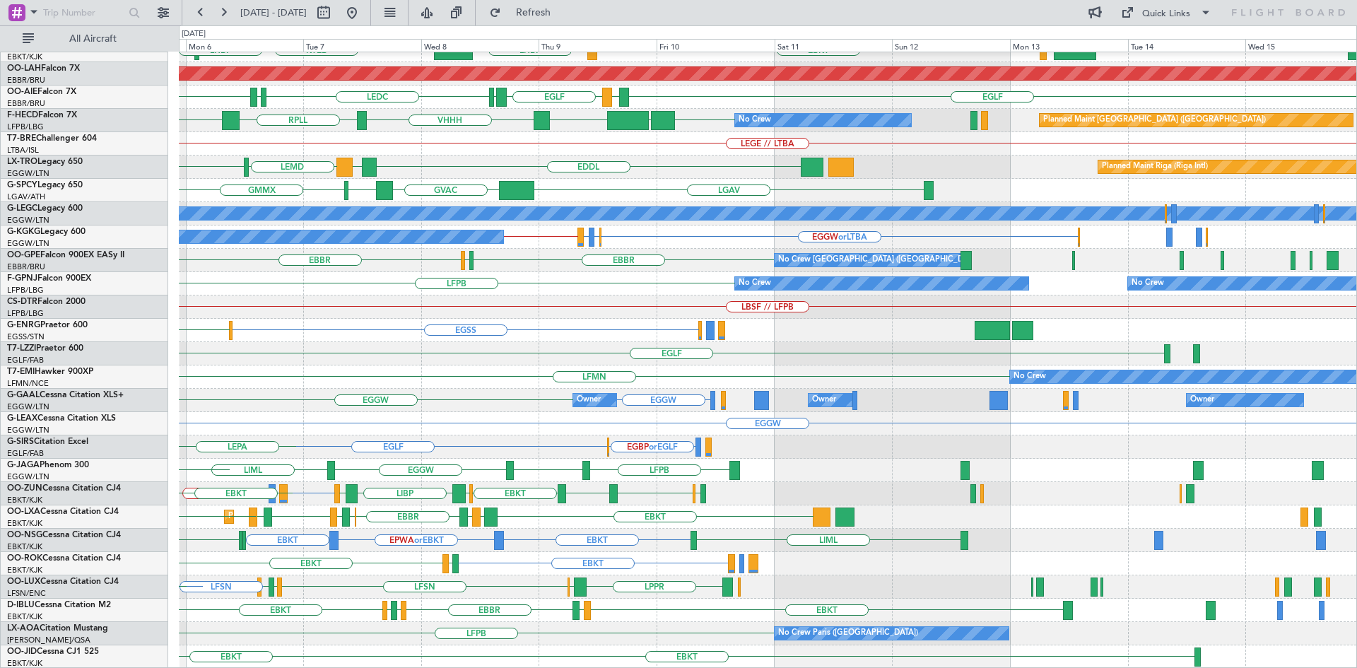
scroll to position [153, 0]
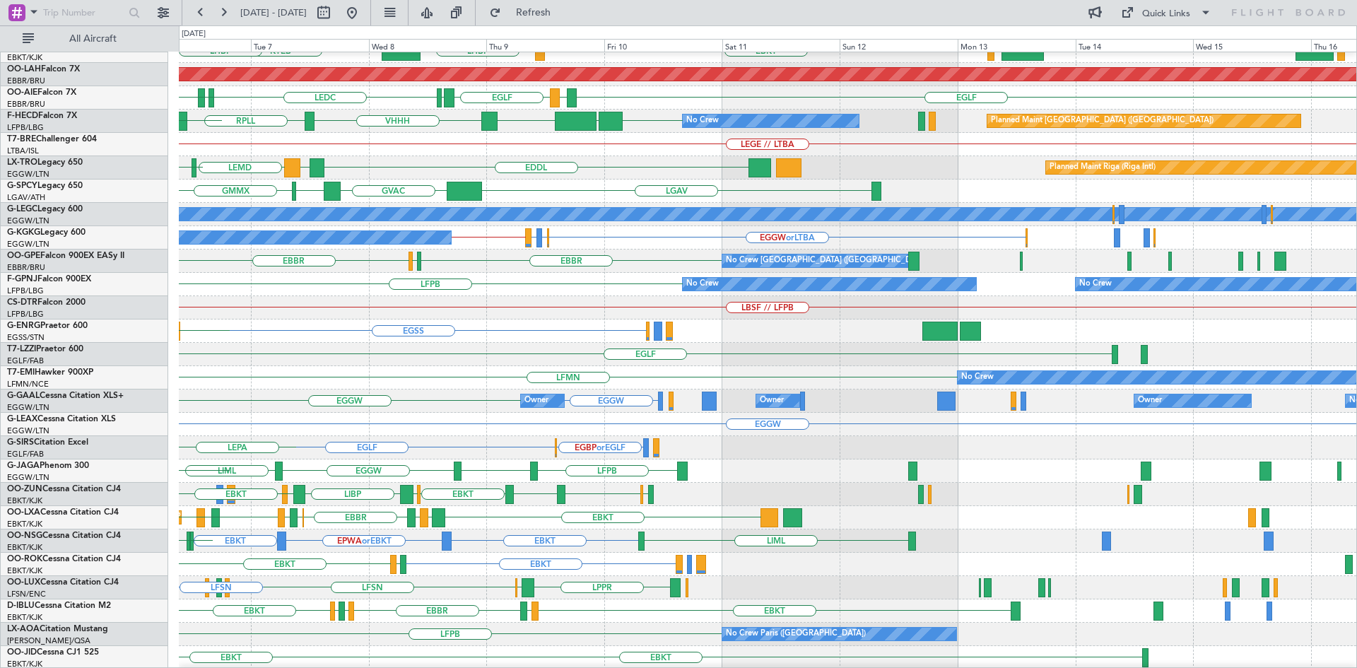
click at [343, 325] on div "EGSS EGLF EGPF EGPE EGLF EGSS" at bounding box center [767, 330] width 1177 height 23
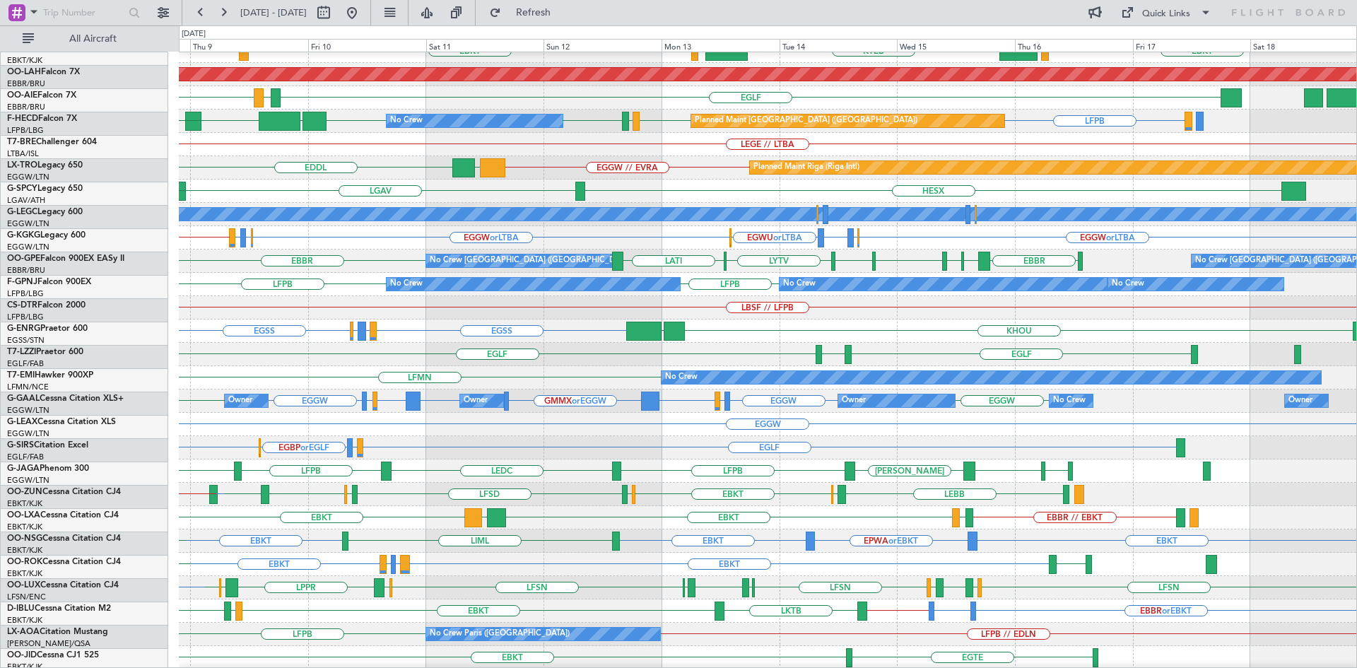
scroll to position [153, 0]
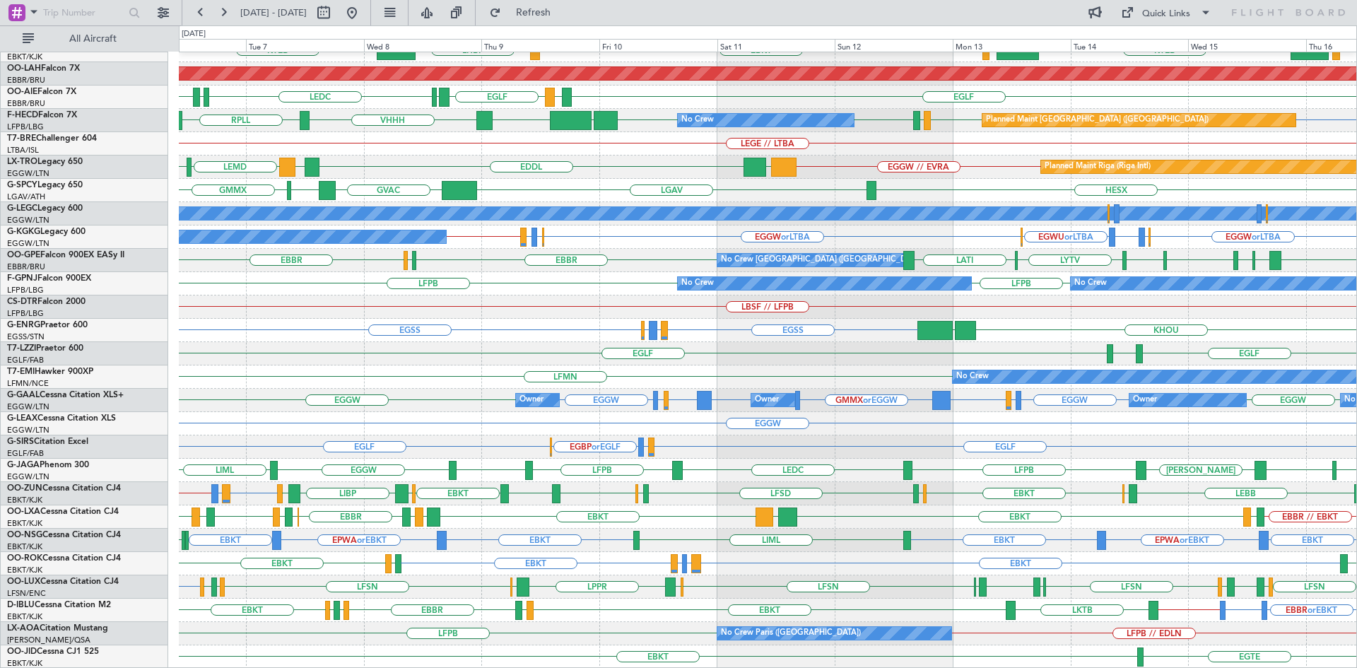
click at [1085, 550] on div "EBBR LIML EBKT LOWS KTEB LIMC EBKT LHBP KTEB Planned Maint Alton-st Louis (St L…" at bounding box center [767, 283] width 1177 height 769
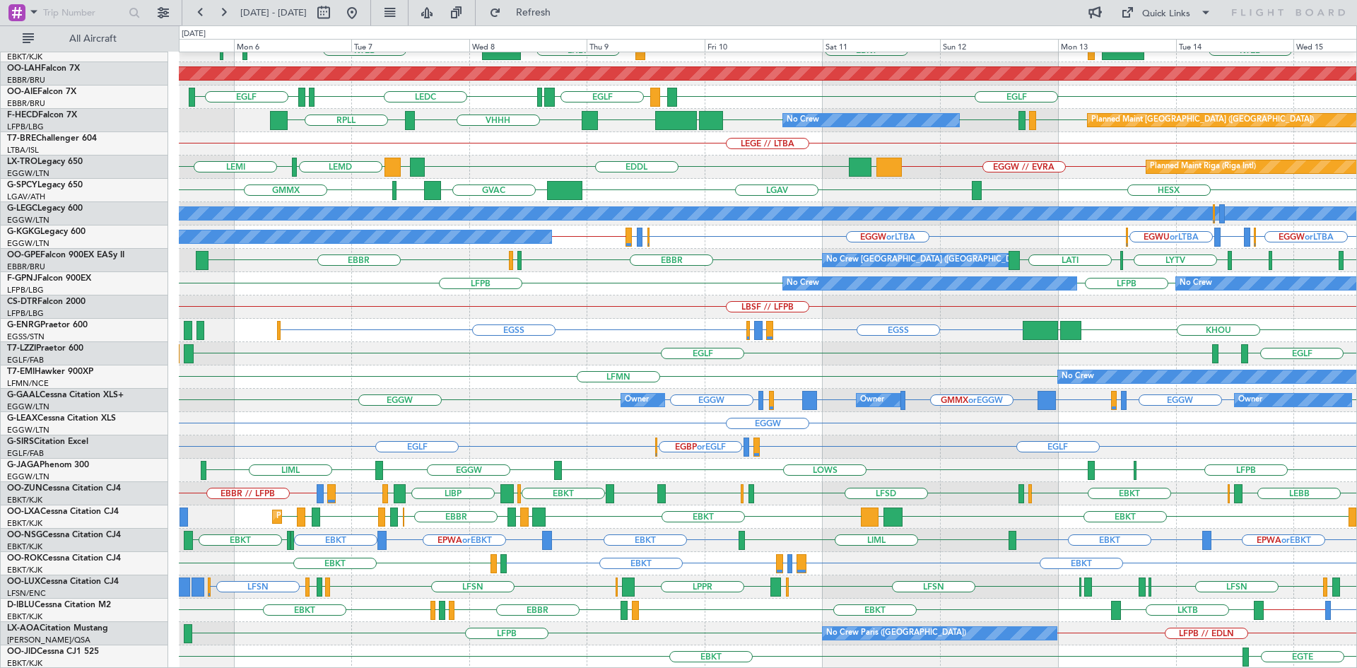
click at [548, 293] on div "EBBR LIML KTEB LIMC KTEB EBKT LHBP LOWS EBKT Planned Maint Alton-st Louis (St L…" at bounding box center [767, 283] width 1177 height 769
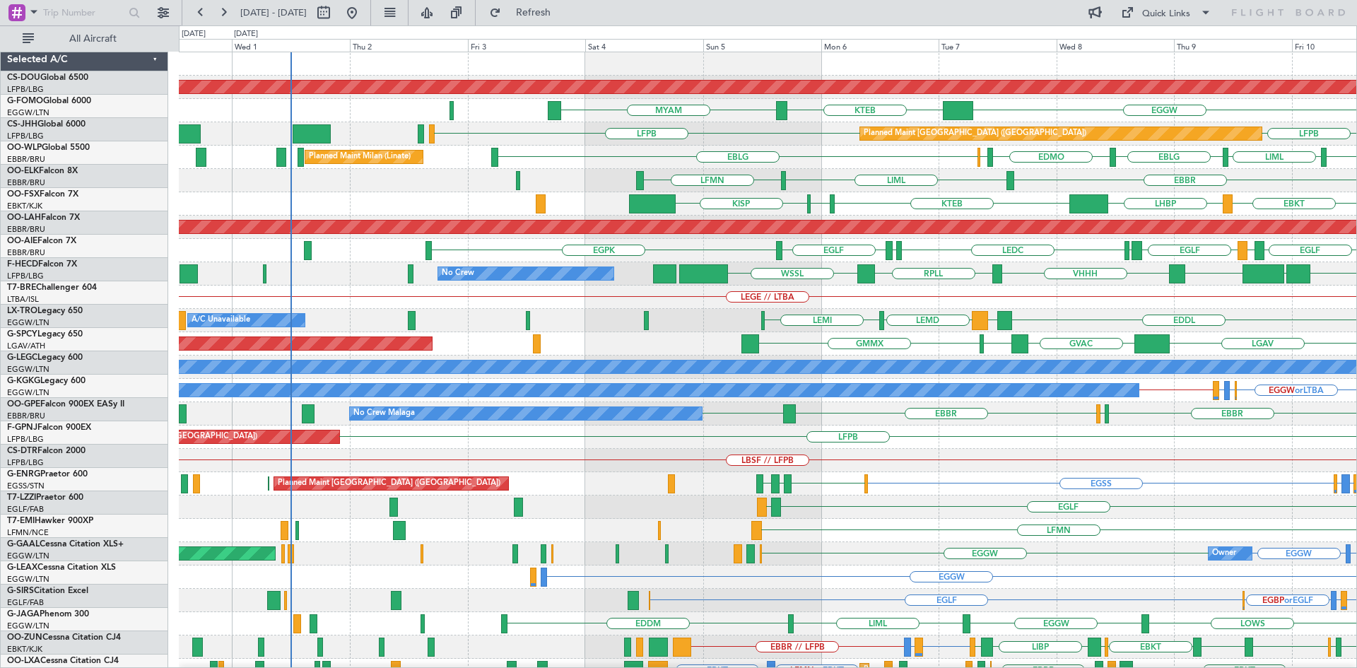
scroll to position [0, 0]
